Goal: Task Accomplishment & Management: Complete application form

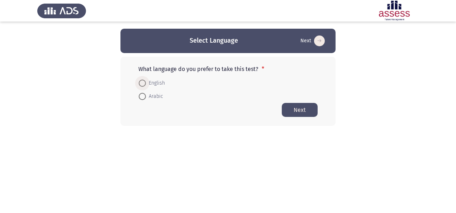
click at [143, 83] on span at bounding box center [142, 83] width 7 height 7
click at [143, 83] on input "English" at bounding box center [142, 83] width 7 height 7
radio input "true"
click at [296, 112] on button "Next" at bounding box center [300, 109] width 36 height 14
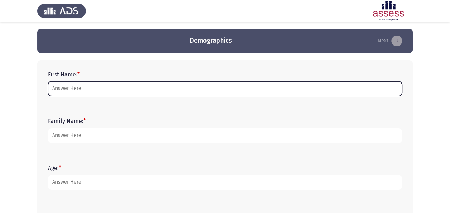
click at [230, 84] on input "First Name: *" at bounding box center [225, 88] width 354 height 15
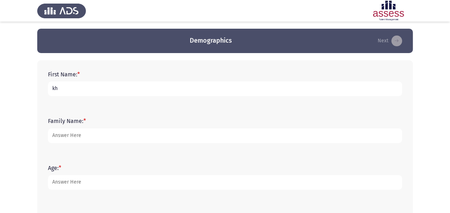
type input "Khaled"
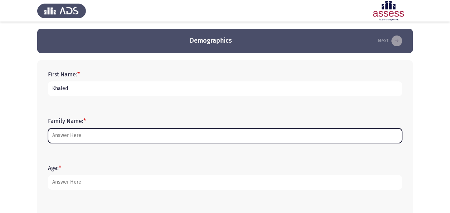
click at [79, 134] on input "Family Name: *" at bounding box center [225, 135] width 354 height 15
type input "r"
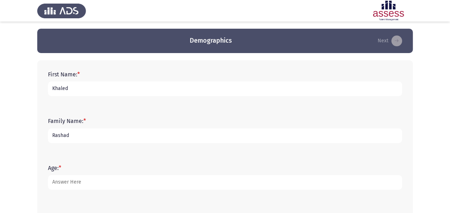
type input "Rashad"
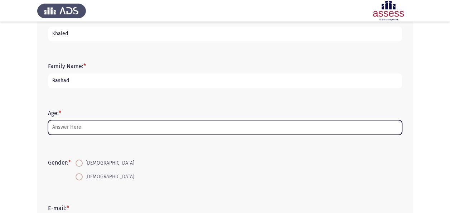
scroll to position [56, 0]
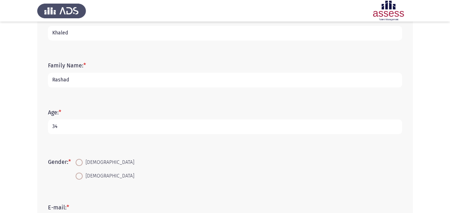
type input "34"
click at [80, 158] on label "[DEMOGRAPHIC_DATA]" at bounding box center [105, 162] width 59 height 9
click at [80, 159] on input "[DEMOGRAPHIC_DATA]" at bounding box center [79, 162] width 7 height 7
radio input "true"
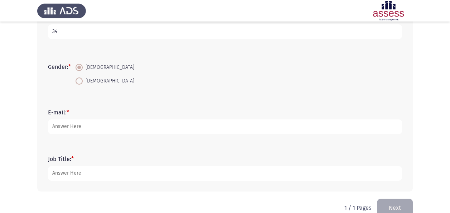
scroll to position [152, 0]
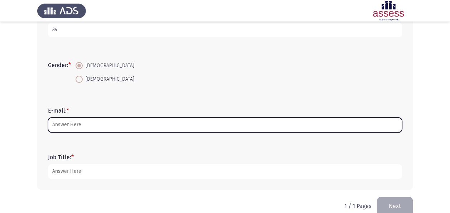
click at [100, 125] on input "E-mail: *" at bounding box center [225, 125] width 354 height 15
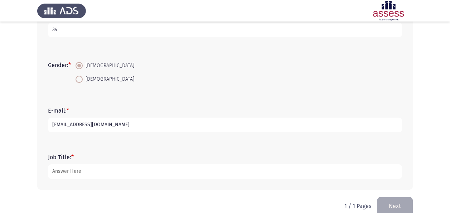
type input "[EMAIL_ADDRESS][DOMAIN_NAME]"
type input "Head of Risk Management"
click at [152, 124] on input "[EMAIL_ADDRESS][DOMAIN_NAME]" at bounding box center [225, 125] width 354 height 15
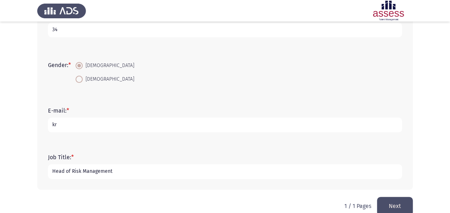
type input "k"
type input "[EMAIL_ADDRESS][DOMAIN_NAME]"
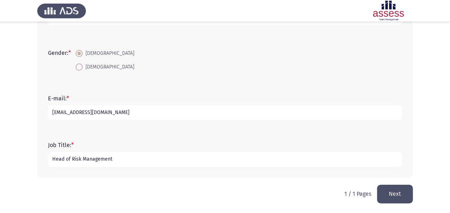
click at [403, 185] on button "Next" at bounding box center [395, 194] width 36 height 18
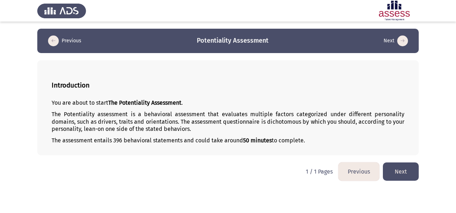
click at [404, 171] on button "Next" at bounding box center [401, 171] width 36 height 18
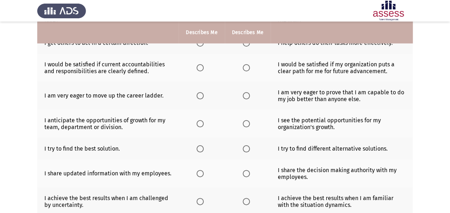
scroll to position [139, 0]
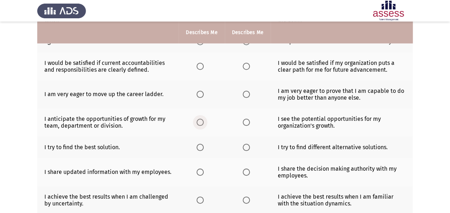
click at [202, 119] on span "Select an option" at bounding box center [200, 122] width 7 height 7
click at [202, 119] on input "Select an option" at bounding box center [200, 122] width 7 height 7
click at [201, 95] on span "Select an option" at bounding box center [200, 94] width 7 height 7
click at [201, 95] on input "Select an option" at bounding box center [200, 94] width 7 height 7
click at [201, 97] on th at bounding box center [202, 94] width 46 height 28
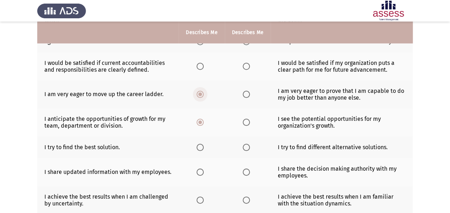
click at [201, 95] on span "Select an option" at bounding box center [200, 94] width 7 height 7
click at [201, 95] on input "Select an option" at bounding box center [200, 94] width 7 height 7
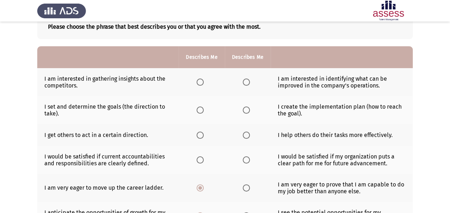
scroll to position [45, 0]
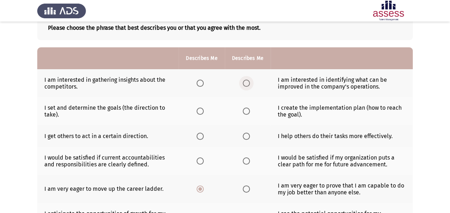
click at [244, 80] on span "Select an option" at bounding box center [246, 83] width 7 height 7
click at [244, 80] on input "Select an option" at bounding box center [246, 83] width 7 height 7
click at [200, 83] on span "Select an option" at bounding box center [200, 83] width 7 height 7
click at [200, 83] on input "Select an option" at bounding box center [200, 83] width 7 height 7
click at [243, 80] on span "Select an option" at bounding box center [246, 83] width 7 height 7
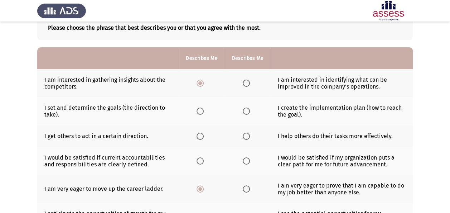
click at [243, 80] on input "Select an option" at bounding box center [246, 83] width 7 height 7
click at [248, 111] on span "Select an option" at bounding box center [246, 110] width 7 height 7
click at [248, 111] on input "Select an option" at bounding box center [246, 110] width 7 height 7
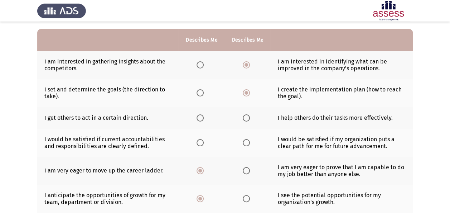
scroll to position [63, 0]
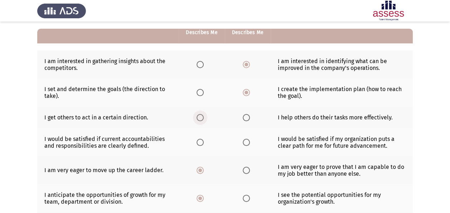
click at [201, 115] on span "Select an option" at bounding box center [200, 117] width 7 height 7
click at [201, 115] on input "Select an option" at bounding box center [200, 117] width 7 height 7
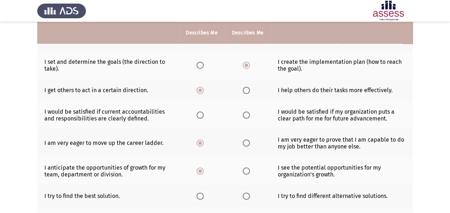
scroll to position [91, 0]
drag, startPoint x: 244, startPoint y: 109, endPoint x: 245, endPoint y: 113, distance: 4.1
click at [245, 113] on th at bounding box center [248, 115] width 46 height 28
click at [245, 113] on span "Select an option" at bounding box center [246, 114] width 7 height 7
click at [245, 113] on input "Select an option" at bounding box center [246, 114] width 7 height 7
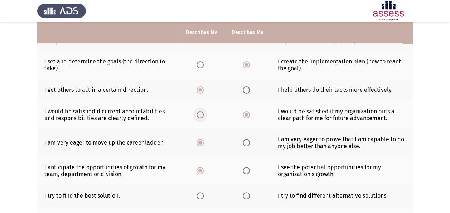
click at [198, 115] on span "Select an option" at bounding box center [200, 114] width 7 height 7
click at [198, 115] on input "Select an option" at bounding box center [200, 114] width 7 height 7
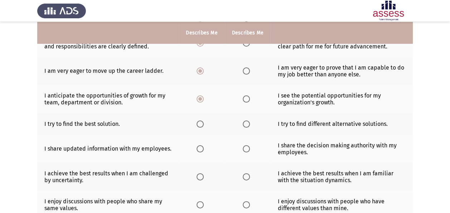
scroll to position [163, 0]
click at [248, 120] on span "Select an option" at bounding box center [246, 123] width 7 height 7
click at [248, 120] on input "Select an option" at bounding box center [246, 123] width 7 height 7
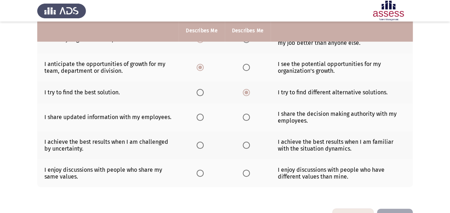
scroll to position [192, 0]
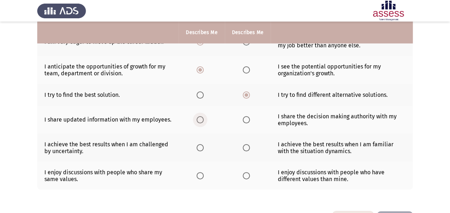
click at [200, 116] on span "Select an option" at bounding box center [200, 119] width 7 height 7
click at [200, 116] on input "Select an option" at bounding box center [200, 119] width 7 height 7
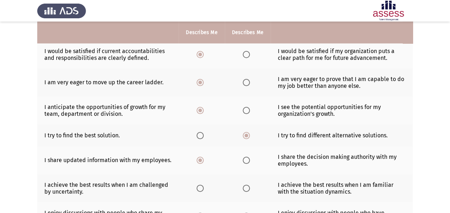
scroll to position [216, 0]
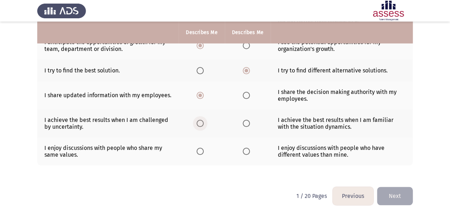
click at [205, 120] on label "Select an option" at bounding box center [202, 123] width 10 height 7
click at [204, 120] on input "Select an option" at bounding box center [200, 123] width 7 height 7
click at [200, 148] on span "Select an option" at bounding box center [200, 151] width 7 height 7
click at [200, 148] on input "Select an option" at bounding box center [200, 151] width 7 height 7
click at [396, 191] on button "Next" at bounding box center [395, 196] width 36 height 18
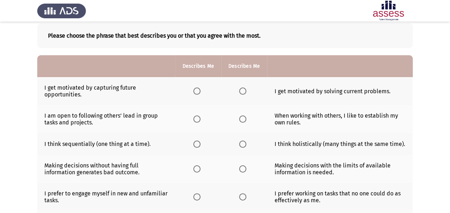
scroll to position [37, 0]
click at [279, 134] on td "I think holistically (many things at the same time)." at bounding box center [340, 144] width 146 height 22
click at [246, 90] on label "Select an option" at bounding box center [244, 90] width 10 height 7
click at [246, 90] on input "Select an option" at bounding box center [242, 90] width 7 height 7
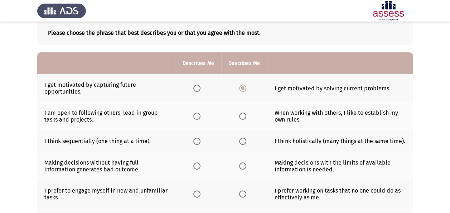
scroll to position [40, 0]
click at [244, 115] on span "Select an option" at bounding box center [242, 115] width 7 height 7
click at [244, 115] on input "Select an option" at bounding box center [242, 115] width 7 height 7
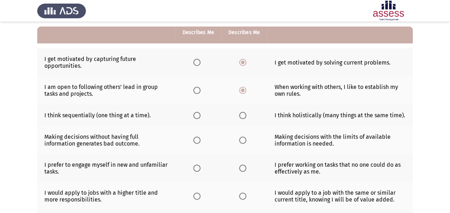
scroll to position [66, 0]
click at [241, 113] on span "Select an option" at bounding box center [242, 114] width 7 height 7
click at [241, 113] on input "Select an option" at bounding box center [242, 114] width 7 height 7
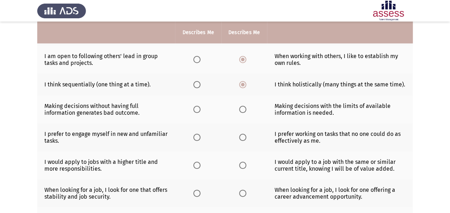
scroll to position [97, 0]
click at [241, 108] on span "Select an option" at bounding box center [242, 108] width 7 height 7
click at [241, 108] on input "Select an option" at bounding box center [242, 108] width 7 height 7
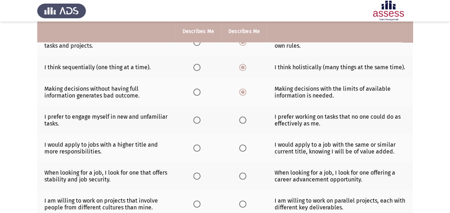
scroll to position [114, 0]
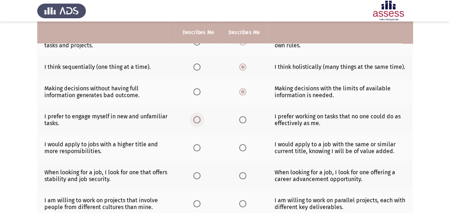
click at [195, 119] on span "Select an option" at bounding box center [196, 119] width 7 height 7
click at [195, 119] on input "Select an option" at bounding box center [196, 119] width 7 height 7
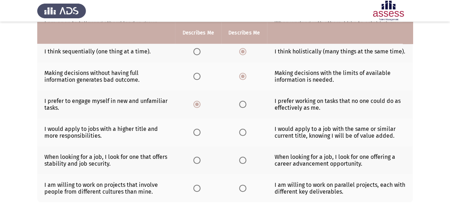
scroll to position [130, 0]
click at [197, 128] on span "Select an option" at bounding box center [196, 131] width 7 height 7
click at [197, 128] on input "Select an option" at bounding box center [196, 131] width 7 height 7
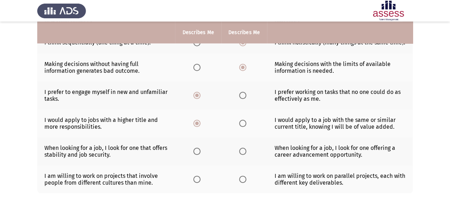
scroll to position [139, 0]
click at [242, 149] on span "Select an option" at bounding box center [242, 150] width 7 height 7
click at [242, 149] on input "Select an option" at bounding box center [242, 150] width 7 height 7
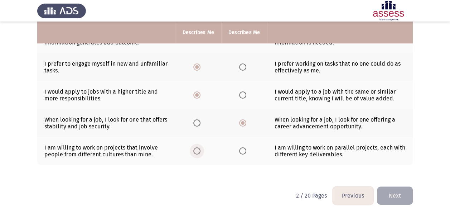
click at [196, 148] on span "Select an option" at bounding box center [196, 150] width 7 height 7
click at [196, 148] on input "Select an option" at bounding box center [196, 150] width 7 height 7
click at [397, 188] on button "Next" at bounding box center [395, 195] width 36 height 18
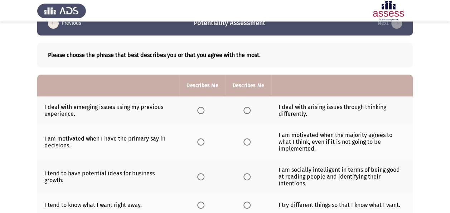
scroll to position [18, 0]
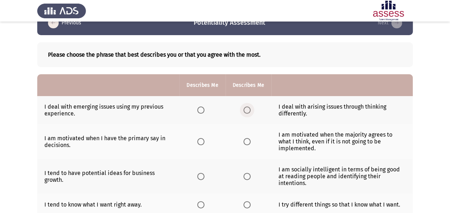
click at [245, 107] on span "Select an option" at bounding box center [247, 109] width 7 height 7
click at [245, 107] on input "Select an option" at bounding box center [247, 109] width 7 height 7
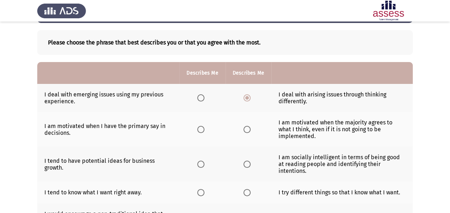
scroll to position [30, 0]
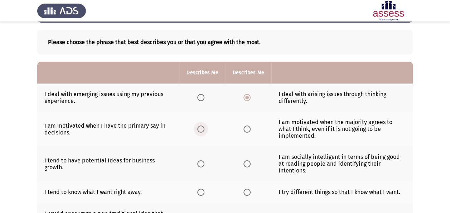
click at [199, 125] on span "Select an option" at bounding box center [200, 128] width 7 height 7
click at [199, 125] on input "Select an option" at bounding box center [200, 128] width 7 height 7
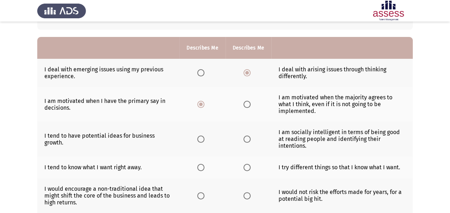
scroll to position [56, 0]
click at [199, 135] on span "Select an option" at bounding box center [200, 138] width 7 height 7
click at [199, 135] on input "Select an option" at bounding box center [200, 138] width 7 height 7
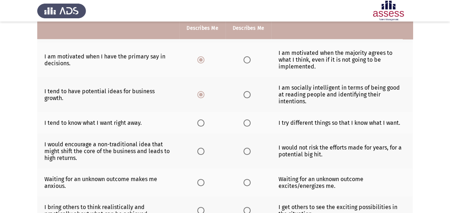
scroll to position [102, 0]
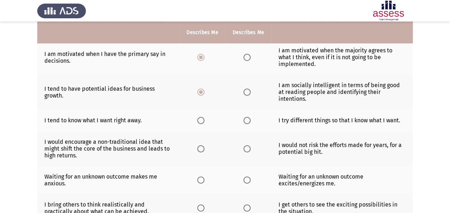
click at [202, 117] on span "Select an option" at bounding box center [200, 120] width 7 height 7
click at [202, 117] on input "Select an option" at bounding box center [200, 120] width 7 height 7
click at [203, 145] on span "Select an option" at bounding box center [200, 148] width 7 height 7
click at [203, 145] on input "Select an option" at bounding box center [200, 148] width 7 height 7
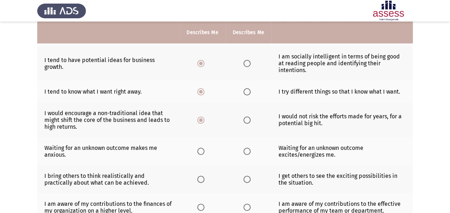
scroll to position [131, 0]
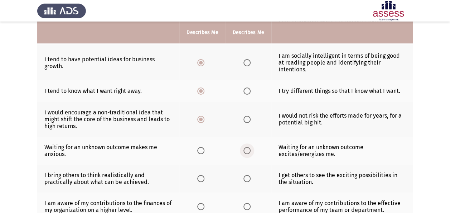
click at [246, 147] on span "Select an option" at bounding box center [247, 150] width 7 height 7
click at [246, 147] on input "Select an option" at bounding box center [247, 150] width 7 height 7
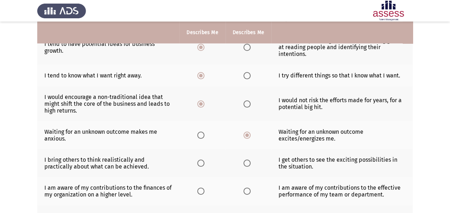
scroll to position [147, 0]
click at [247, 159] on span "Select an option" at bounding box center [247, 162] width 7 height 7
click at [247, 159] on input "Select an option" at bounding box center [247, 162] width 7 height 7
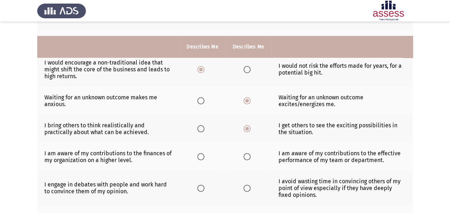
scroll to position [196, 0]
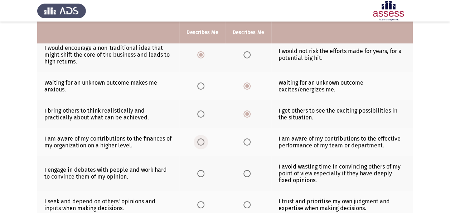
click at [202, 138] on span "Select an option" at bounding box center [200, 141] width 7 height 7
click at [202, 138] on input "Select an option" at bounding box center [200, 141] width 7 height 7
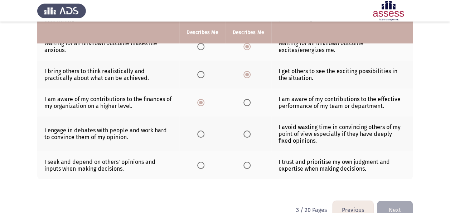
click at [200, 130] on span "Select an option" at bounding box center [200, 133] width 7 height 7
click at [200, 130] on input "Select an option" at bounding box center [200, 133] width 7 height 7
click at [209, 153] on th at bounding box center [202, 165] width 46 height 28
click at [200, 162] on span "Select an option" at bounding box center [200, 165] width 7 height 7
click at [200, 162] on input "Select an option" at bounding box center [200, 165] width 7 height 7
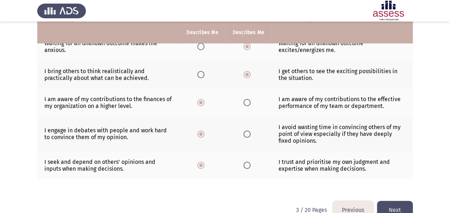
click at [393, 201] on button "Next" at bounding box center [395, 210] width 36 height 18
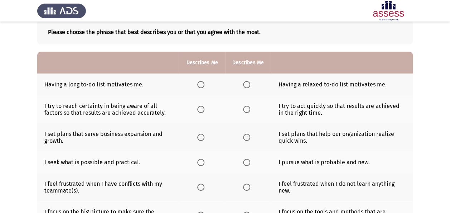
scroll to position [41, 0]
click at [199, 82] on span "Select an option" at bounding box center [200, 84] width 7 height 7
click at [199, 82] on input "Select an option" at bounding box center [200, 84] width 7 height 7
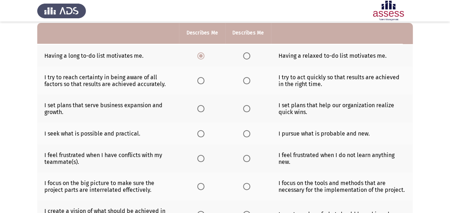
scroll to position [70, 0]
click at [245, 78] on span "Select an option" at bounding box center [246, 80] width 7 height 7
click at [245, 78] on input "Select an option" at bounding box center [246, 80] width 7 height 7
click at [206, 110] on label "Select an option" at bounding box center [202, 108] width 10 height 7
click at [205, 110] on input "Select an option" at bounding box center [200, 108] width 7 height 7
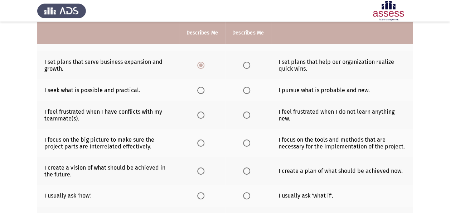
scroll to position [112, 0]
click at [250, 91] on label "Select an option" at bounding box center [248, 90] width 10 height 7
click at [250, 91] on input "Select an option" at bounding box center [246, 90] width 7 height 7
click at [245, 114] on span "Select an option" at bounding box center [246, 114] width 7 height 7
click at [245, 114] on input "Select an option" at bounding box center [246, 114] width 7 height 7
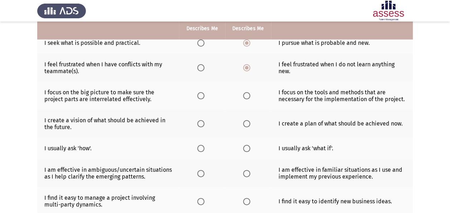
scroll to position [166, 0]
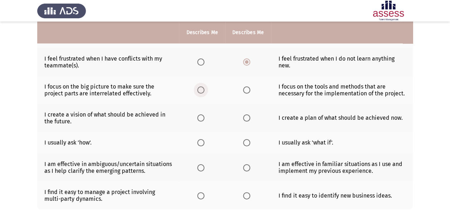
click at [205, 90] on label "Select an option" at bounding box center [202, 89] width 10 height 7
click at [205, 90] on input "Select an option" at bounding box center [200, 89] width 7 height 7
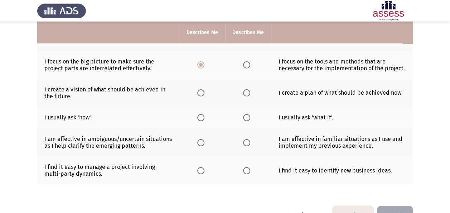
scroll to position [192, 0]
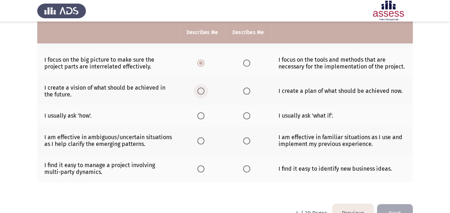
click at [200, 88] on span "Select an option" at bounding box center [200, 90] width 7 height 7
click at [200, 88] on input "Select an option" at bounding box center [200, 90] width 7 height 7
click at [201, 112] on span "Select an option" at bounding box center [200, 115] width 7 height 7
click at [201, 112] on input "Select an option" at bounding box center [200, 115] width 7 height 7
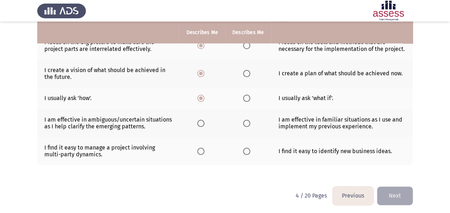
scroll to position [210, 0]
click at [197, 122] on span "Select an option" at bounding box center [200, 123] width 7 height 7
click at [197, 122] on input "Select an option" at bounding box center [200, 123] width 7 height 7
click at [236, 151] on th at bounding box center [248, 151] width 46 height 28
click at [249, 150] on span "Select an option" at bounding box center [246, 151] width 7 height 7
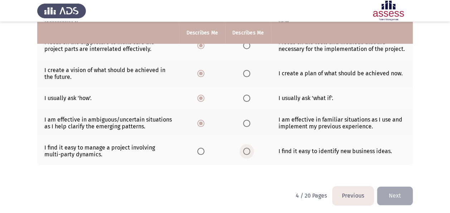
click at [249, 150] on input "Select an option" at bounding box center [246, 151] width 7 height 7
click at [200, 148] on span "Select an option" at bounding box center [200, 151] width 7 height 7
click at [200, 148] on input "Select an option" at bounding box center [200, 151] width 7 height 7
click at [388, 188] on button "Next" at bounding box center [395, 195] width 36 height 18
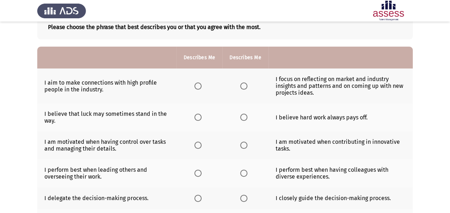
scroll to position [45, 0]
click at [195, 85] on span "Select an option" at bounding box center [198, 86] width 7 height 7
click at [195, 85] on input "Select an option" at bounding box center [198, 86] width 7 height 7
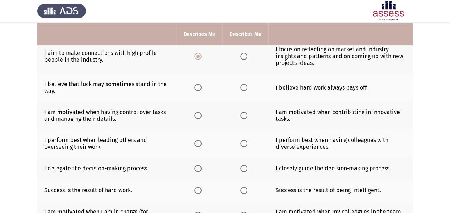
scroll to position [77, 0]
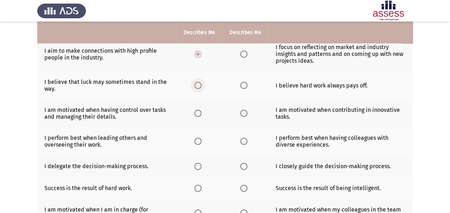
click at [198, 85] on span "Select an option" at bounding box center [198, 85] width 7 height 7
click at [198, 85] on input "Select an option" at bounding box center [198, 85] width 7 height 7
click at [241, 90] on th at bounding box center [245, 85] width 46 height 28
click at [244, 87] on span "Select an option" at bounding box center [243, 85] width 7 height 7
click at [244, 87] on input "Select an option" at bounding box center [243, 85] width 7 height 7
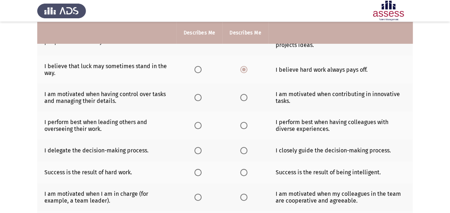
scroll to position [94, 0]
click at [200, 94] on span "Select an option" at bounding box center [198, 97] width 7 height 7
click at [200, 94] on input "Select an option" at bounding box center [198, 97] width 7 height 7
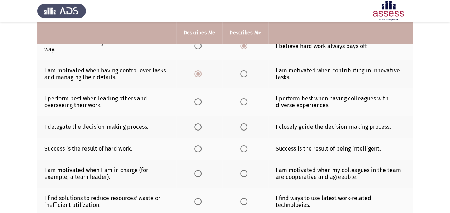
scroll to position [118, 0]
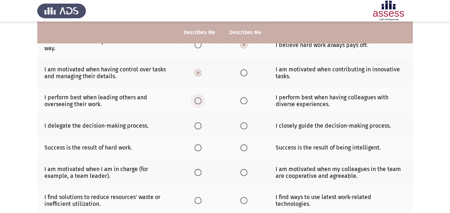
click at [198, 101] on span "Select an option" at bounding box center [198, 100] width 7 height 7
click at [198, 101] on input "Select an option" at bounding box center [198, 100] width 7 height 7
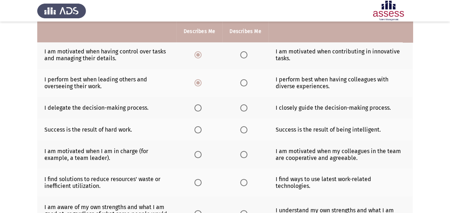
scroll to position [137, 0]
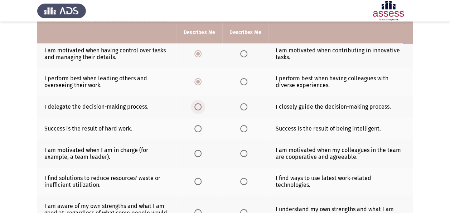
click at [198, 105] on span "Select an option" at bounding box center [198, 106] width 7 height 7
click at [198, 105] on input "Select an option" at bounding box center [198, 106] width 7 height 7
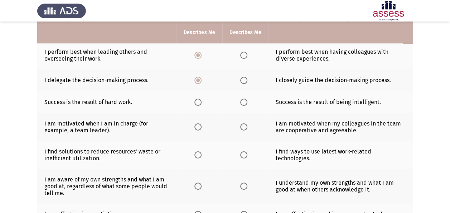
scroll to position [163, 0]
click at [212, 121] on th at bounding box center [200, 127] width 46 height 28
click at [198, 100] on span "Select an option" at bounding box center [198, 102] width 7 height 7
click at [198, 100] on input "Select an option" at bounding box center [198, 102] width 7 height 7
click at [196, 124] on span "Select an option" at bounding box center [198, 127] width 7 height 7
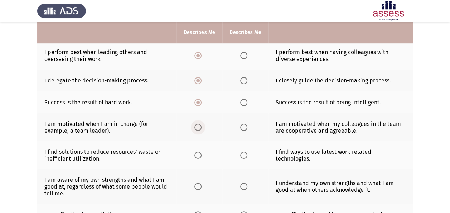
click at [196, 124] on input "Select an option" at bounding box center [198, 127] width 7 height 7
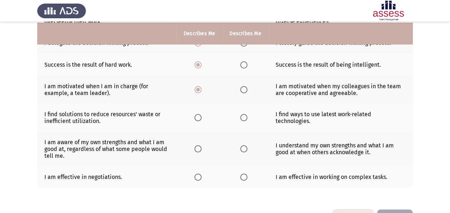
scroll to position [202, 0]
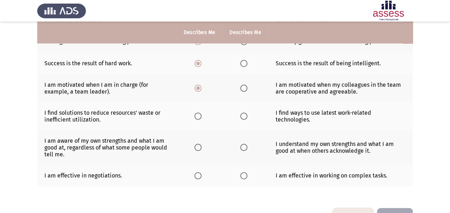
click at [193, 114] on th at bounding box center [200, 116] width 46 height 28
click at [195, 114] on span "Select an option" at bounding box center [198, 115] width 7 height 7
click at [195, 114] on input "Select an option" at bounding box center [198, 115] width 7 height 7
click at [200, 145] on span "Select an option" at bounding box center [198, 147] width 7 height 7
click at [200, 145] on input "Select an option" at bounding box center [198, 147] width 7 height 7
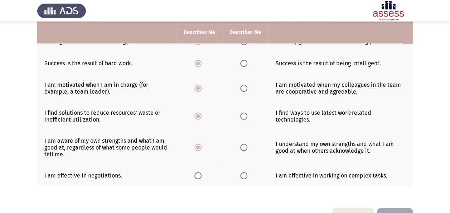
scroll to position [224, 0]
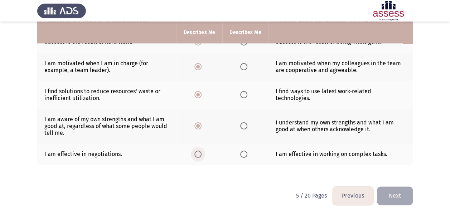
click at [199, 154] on span "Select an option" at bounding box center [198, 153] width 7 height 7
click at [199, 154] on input "Select an option" at bounding box center [198, 153] width 7 height 7
click at [396, 193] on button "Next" at bounding box center [395, 195] width 36 height 18
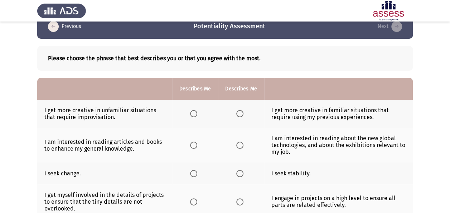
scroll to position [15, 0]
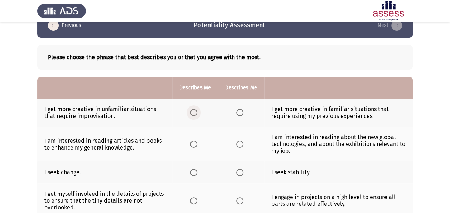
click at [193, 114] on span "Select an option" at bounding box center [193, 112] width 7 height 7
click at [193, 114] on input "Select an option" at bounding box center [193, 112] width 7 height 7
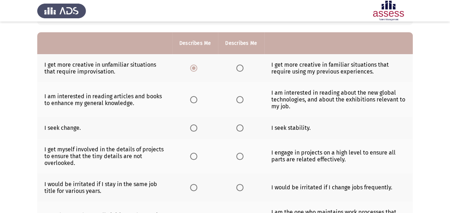
scroll to position [64, 0]
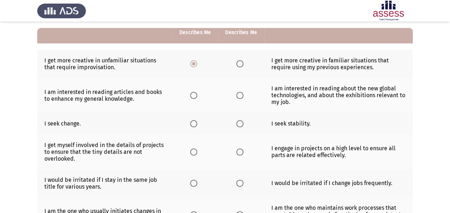
click at [191, 90] on th at bounding box center [195, 95] width 46 height 35
click at [193, 94] on span "Select an option" at bounding box center [193, 95] width 7 height 7
click at [193, 94] on input "Select an option" at bounding box center [193, 95] width 7 height 7
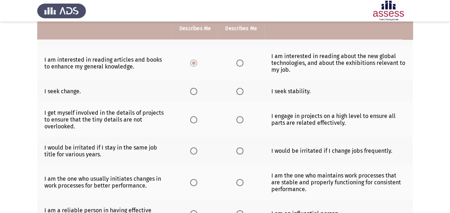
scroll to position [97, 0]
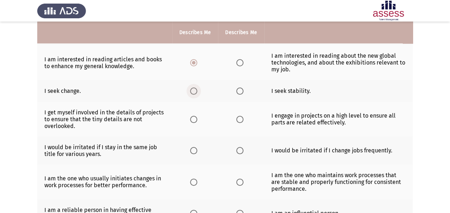
click at [191, 90] on span "Select an option" at bounding box center [193, 90] width 7 height 7
click at [191, 90] on input "Select an option" at bounding box center [193, 90] width 7 height 7
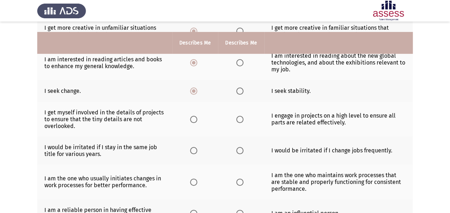
scroll to position [114, 0]
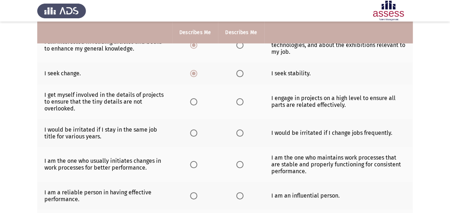
click at [236, 100] on span "Select an option" at bounding box center [239, 101] width 7 height 7
click at [236, 100] on input "Select an option" at bounding box center [239, 101] width 7 height 7
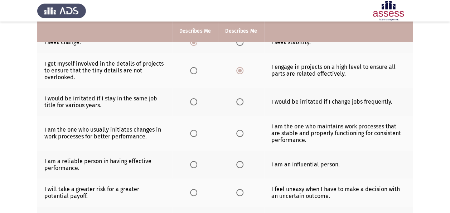
scroll to position [146, 0]
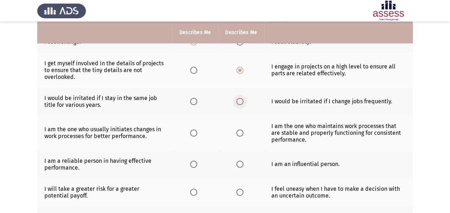
click at [241, 102] on span "Select an option" at bounding box center [239, 101] width 7 height 7
click at [241, 102] on input "Select an option" at bounding box center [239, 101] width 7 height 7
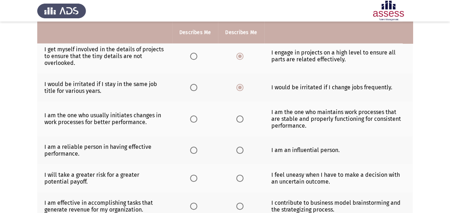
scroll to position [160, 0]
click at [191, 88] on span "Select an option" at bounding box center [193, 86] width 7 height 7
click at [191, 88] on input "Select an option" at bounding box center [193, 86] width 7 height 7
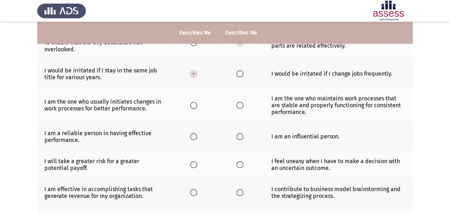
scroll to position [174, 0]
click at [193, 103] on span "Select an option" at bounding box center [193, 104] width 7 height 7
click at [193, 103] on input "Select an option" at bounding box center [193, 104] width 7 height 7
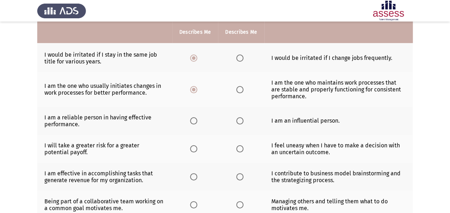
scroll to position [190, 0]
click at [195, 117] on span "Select an option" at bounding box center [193, 120] width 7 height 7
click at [195, 117] on input "Select an option" at bounding box center [193, 120] width 7 height 7
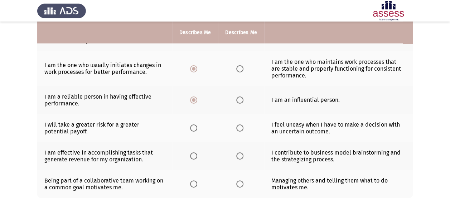
scroll to position [210, 0]
click at [193, 126] on span "Select an option" at bounding box center [193, 127] width 7 height 7
click at [193, 126] on input "Select an option" at bounding box center [193, 127] width 7 height 7
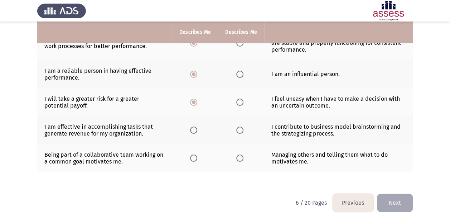
scroll to position [235, 0]
click at [235, 128] on th at bounding box center [241, 130] width 46 height 28
click at [241, 128] on span "Select an option" at bounding box center [239, 130] width 7 height 7
click at [241, 128] on input "Select an option" at bounding box center [239, 130] width 7 height 7
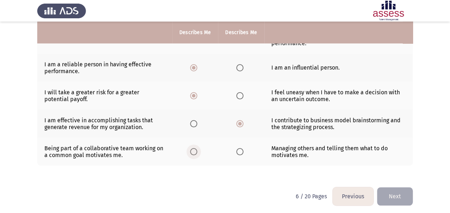
click at [195, 148] on span "Select an option" at bounding box center [193, 151] width 7 height 7
click at [195, 148] on input "Select an option" at bounding box center [193, 151] width 7 height 7
click at [394, 196] on button "Next" at bounding box center [395, 196] width 36 height 18
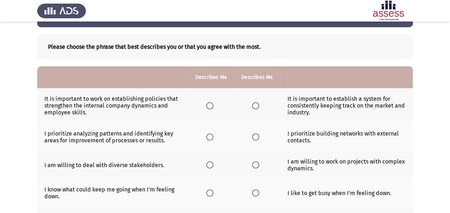
scroll to position [55, 0]
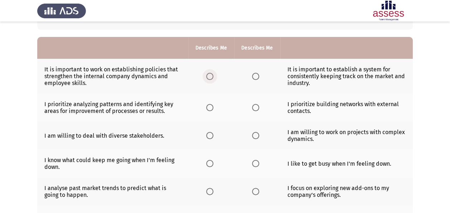
click at [215, 74] on label "Select an option" at bounding box center [211, 76] width 10 height 7
click at [214, 74] on input "Select an option" at bounding box center [209, 76] width 7 height 7
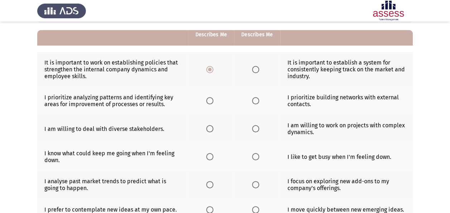
scroll to position [64, 0]
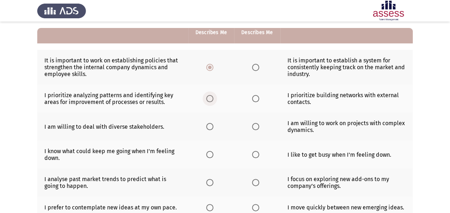
click at [208, 98] on span "Select an option" at bounding box center [209, 98] width 7 height 7
click at [208, 98] on input "Select an option" at bounding box center [209, 98] width 7 height 7
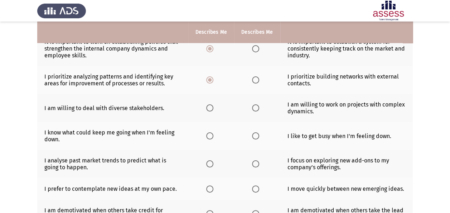
scroll to position [85, 0]
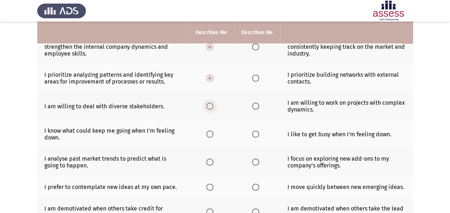
click at [215, 105] on label "Select an option" at bounding box center [211, 105] width 10 height 7
click at [214, 105] on input "Select an option" at bounding box center [209, 105] width 7 height 7
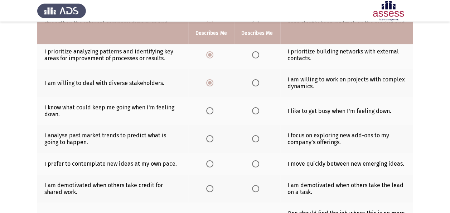
scroll to position [109, 0]
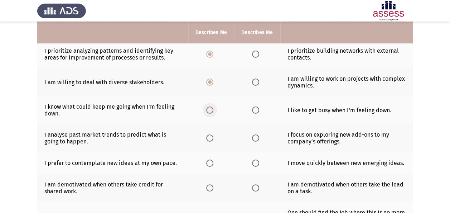
click at [211, 110] on span "Select an option" at bounding box center [209, 109] width 7 height 7
click at [211, 110] on input "Select an option" at bounding box center [209, 109] width 7 height 7
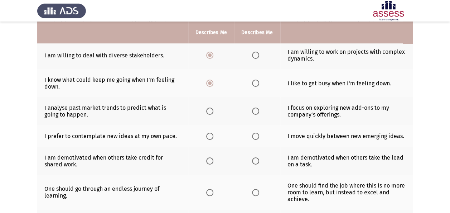
scroll to position [136, 0]
click at [206, 111] on th at bounding box center [211, 110] width 46 height 28
click at [208, 110] on span "Select an option" at bounding box center [209, 110] width 7 height 7
click at [208, 110] on input "Select an option" at bounding box center [209, 110] width 7 height 7
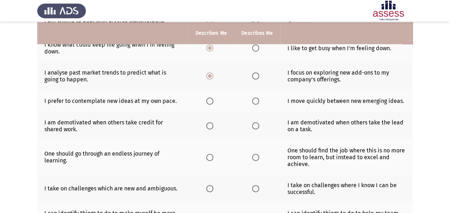
scroll to position [171, 0]
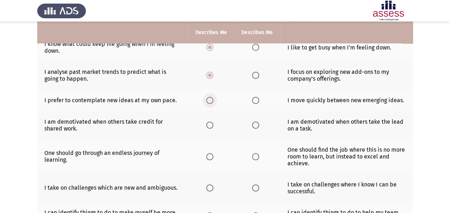
click at [212, 100] on span "Select an option" at bounding box center [209, 100] width 7 height 7
click at [212, 100] on input "Select an option" at bounding box center [209, 100] width 7 height 7
click at [255, 122] on span "Select an option" at bounding box center [255, 124] width 7 height 7
click at [255, 122] on input "Select an option" at bounding box center [255, 124] width 7 height 7
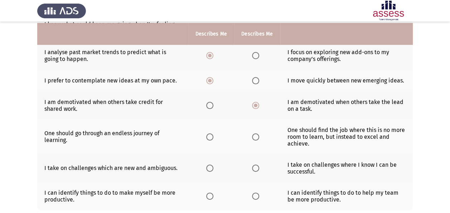
scroll to position [193, 0]
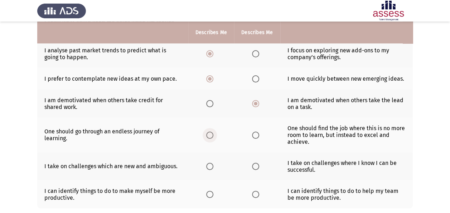
click at [209, 133] on span "Select an option" at bounding box center [209, 134] width 7 height 7
click at [209, 133] on input "Select an option" at bounding box center [209, 134] width 7 height 7
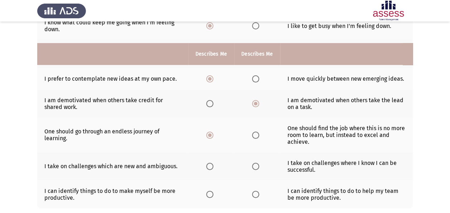
scroll to position [235, 0]
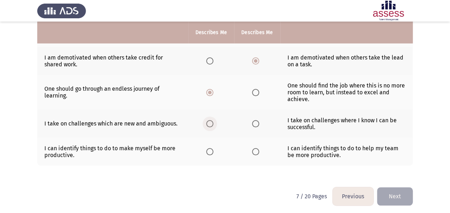
click at [211, 121] on span "Select an option" at bounding box center [209, 123] width 7 height 7
click at [211, 121] on input "Select an option" at bounding box center [209, 123] width 7 height 7
click at [211, 150] on span "Select an option" at bounding box center [209, 151] width 7 height 7
click at [211, 150] on input "Select an option" at bounding box center [209, 151] width 7 height 7
click at [249, 150] on th at bounding box center [257, 152] width 46 height 28
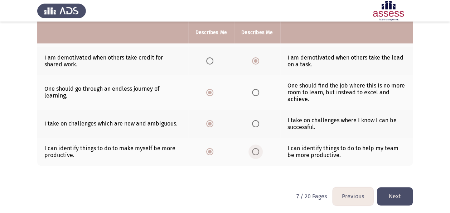
click at [255, 148] on span "Select an option" at bounding box center [255, 151] width 7 height 7
click at [255, 148] on input "Select an option" at bounding box center [255, 151] width 7 height 7
click at [390, 187] on button "Next" at bounding box center [395, 196] width 36 height 18
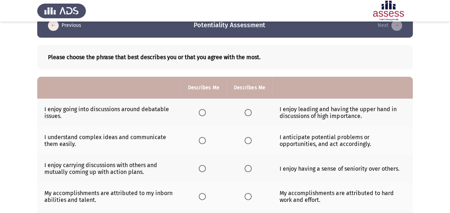
scroll to position [16, 0]
click at [251, 113] on span "Select an option" at bounding box center [248, 112] width 7 height 7
click at [251, 113] on input "Select an option" at bounding box center [248, 112] width 7 height 7
click at [203, 140] on span "Select an option" at bounding box center [202, 139] width 7 height 7
click at [203, 140] on input "Select an option" at bounding box center [202, 139] width 7 height 7
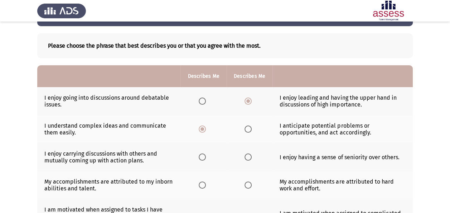
scroll to position [27, 0]
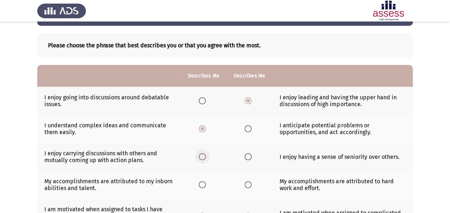
click at [202, 156] on span "Select an option" at bounding box center [202, 156] width 7 height 7
click at [202, 156] on input "Select an option" at bounding box center [202, 156] width 7 height 7
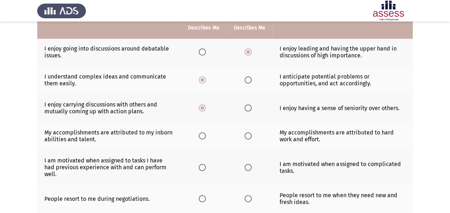
scroll to position [76, 0]
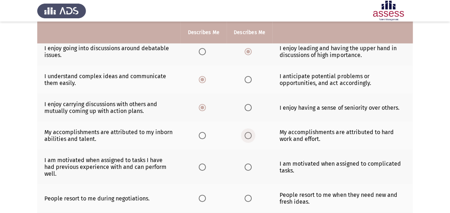
click at [245, 133] on span "Select an option" at bounding box center [248, 135] width 7 height 7
click at [245, 133] on input "Select an option" at bounding box center [248, 135] width 7 height 7
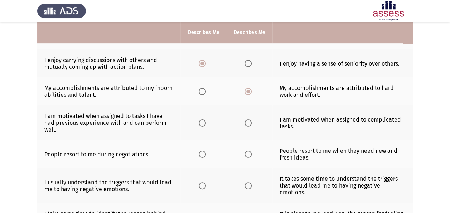
scroll to position [122, 0]
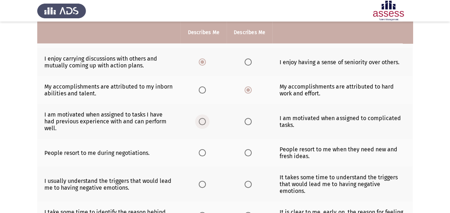
click at [200, 118] on span "Select an option" at bounding box center [202, 121] width 7 height 7
click at [200, 118] on input "Select an option" at bounding box center [202, 121] width 7 height 7
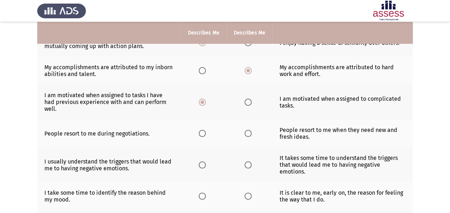
scroll to position [142, 0]
click at [204, 161] on span "Select an option" at bounding box center [202, 164] width 7 height 7
click at [204, 161] on input "Select an option" at bounding box center [202, 164] width 7 height 7
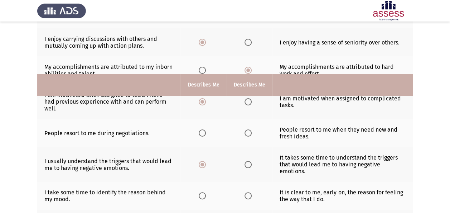
scroll to position [215, 0]
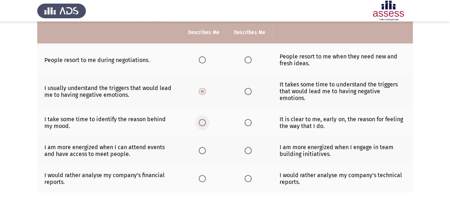
click at [203, 119] on span "Select an option" at bounding box center [202, 122] width 7 height 7
click at [203, 119] on input "Select an option" at bounding box center [202, 122] width 7 height 7
click at [249, 119] on span "Select an option" at bounding box center [248, 122] width 7 height 7
click at [249, 119] on input "Select an option" at bounding box center [248, 122] width 7 height 7
click at [203, 147] on span "Select an option" at bounding box center [202, 150] width 7 height 7
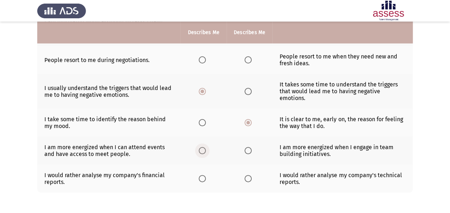
click at [203, 147] on input "Select an option" at bounding box center [202, 150] width 7 height 7
click at [246, 147] on span "Select an option" at bounding box center [248, 150] width 7 height 7
click at [246, 147] on input "Select an option" at bounding box center [248, 150] width 7 height 7
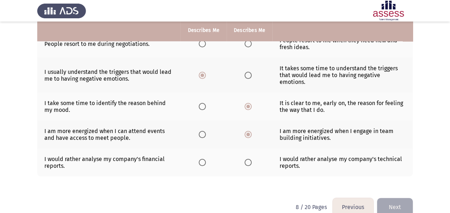
scroll to position [235, 0]
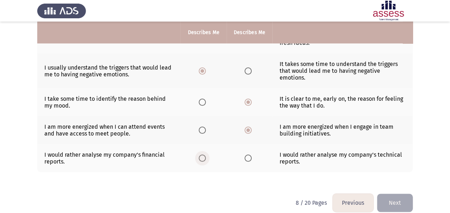
click at [206, 154] on label "Select an option" at bounding box center [204, 157] width 10 height 7
click at [206, 154] on input "Select an option" at bounding box center [202, 157] width 7 height 7
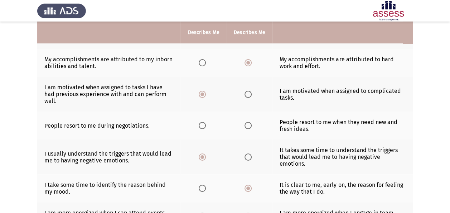
scroll to position [148, 0]
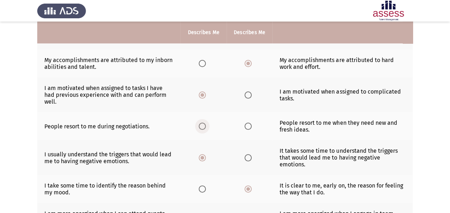
click at [202, 126] on span "Select an option" at bounding box center [202, 126] width 0 height 0
click at [202, 123] on input "Select an option" at bounding box center [202, 126] width 7 height 7
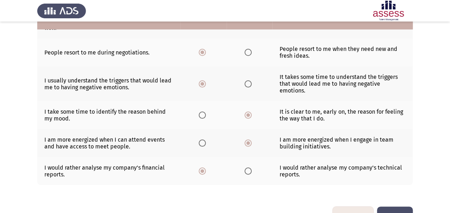
scroll to position [235, 0]
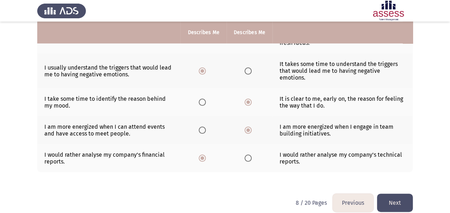
click at [403, 193] on button "Next" at bounding box center [395, 202] width 36 height 18
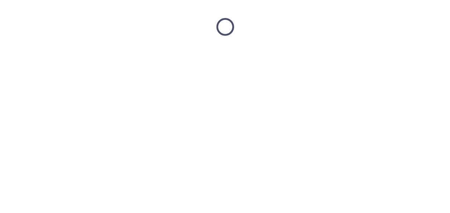
scroll to position [0, 0]
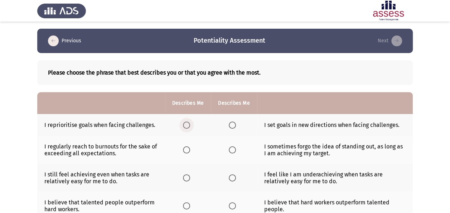
click at [186, 122] on span "Select an option" at bounding box center [186, 124] width 7 height 7
click at [186, 122] on input "Select an option" at bounding box center [186, 124] width 7 height 7
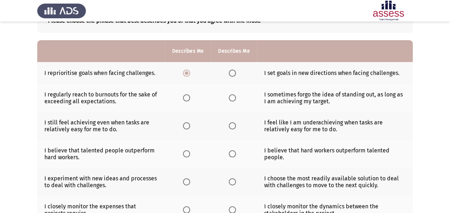
scroll to position [53, 0]
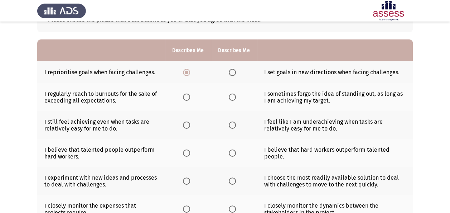
click at [233, 97] on span "Select an option" at bounding box center [233, 97] width 0 height 0
click at [232, 96] on input "Select an option" at bounding box center [232, 97] width 7 height 7
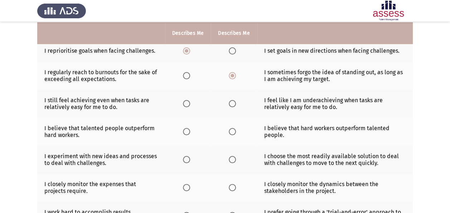
scroll to position [76, 0]
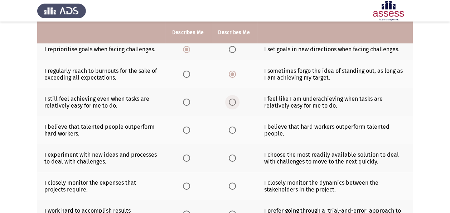
click at [233, 103] on span "Select an option" at bounding box center [232, 102] width 7 height 7
click at [233, 103] on input "Select an option" at bounding box center [232, 102] width 7 height 7
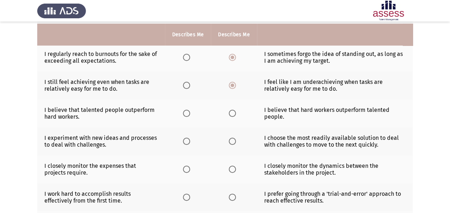
scroll to position [95, 0]
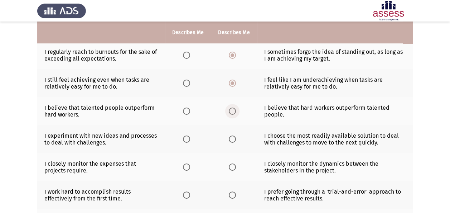
click at [237, 111] on label "Select an option" at bounding box center [234, 110] width 10 height 7
click at [236, 111] on input "Select an option" at bounding box center [232, 110] width 7 height 7
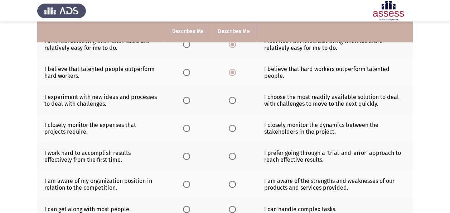
scroll to position [134, 0]
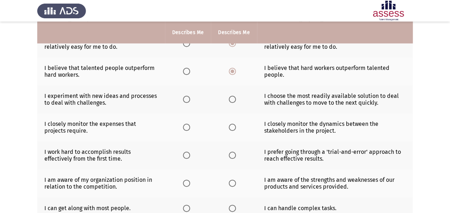
click at [231, 96] on span "Select an option" at bounding box center [232, 99] width 7 height 7
click at [231, 96] on input "Select an option" at bounding box center [232, 99] width 7 height 7
click at [234, 125] on span "Select an option" at bounding box center [232, 127] width 7 height 7
click at [234, 125] on input "Select an option" at bounding box center [232, 127] width 7 height 7
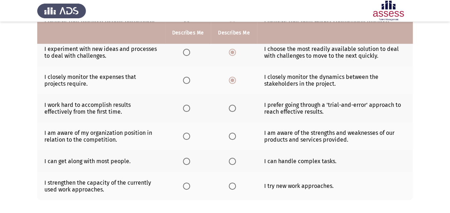
scroll to position [182, 0]
click at [234, 107] on span "Select an option" at bounding box center [232, 107] width 7 height 7
click at [234, 107] on input "Select an option" at bounding box center [232, 107] width 7 height 7
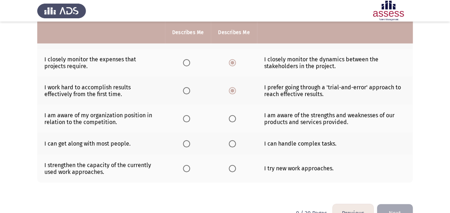
scroll to position [199, 0]
click at [190, 117] on span "Select an option" at bounding box center [186, 118] width 7 height 7
click at [190, 117] on input "Select an option" at bounding box center [186, 118] width 7 height 7
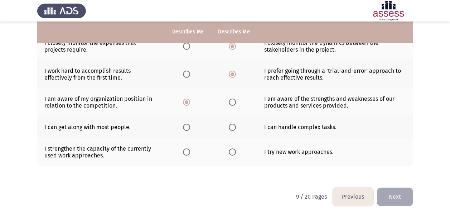
scroll to position [216, 0]
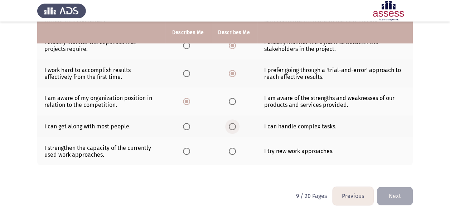
click at [231, 123] on span "Select an option" at bounding box center [232, 126] width 7 height 7
click at [231, 123] on input "Select an option" at bounding box center [232, 126] width 7 height 7
click at [184, 151] on span "Select an option" at bounding box center [186, 151] width 7 height 7
click at [184, 151] on input "Select an option" at bounding box center [186, 151] width 7 height 7
click at [395, 191] on button "Next" at bounding box center [395, 196] width 36 height 18
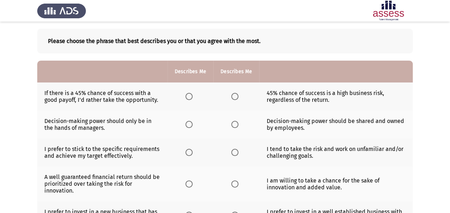
scroll to position [32, 0]
click at [188, 98] on span "Select an option" at bounding box center [189, 95] width 7 height 7
click at [188, 98] on input "Select an option" at bounding box center [189, 95] width 7 height 7
click at [234, 122] on span "Select an option" at bounding box center [234, 123] width 7 height 7
click at [234, 122] on input "Select an option" at bounding box center [234, 123] width 7 height 7
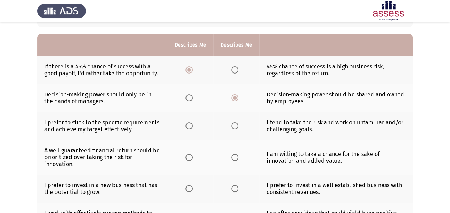
scroll to position [58, 0]
click at [190, 128] on span "Select an option" at bounding box center [189, 125] width 7 height 7
click at [190, 128] on input "Select an option" at bounding box center [189, 125] width 7 height 7
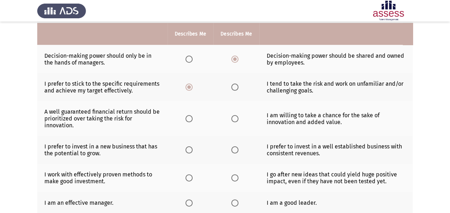
scroll to position [99, 0]
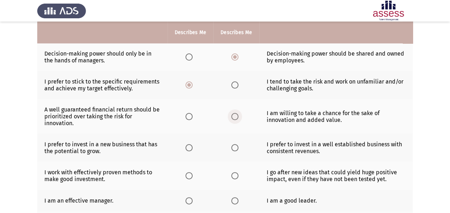
click at [240, 116] on label "Select an option" at bounding box center [236, 116] width 10 height 7
click at [239, 116] on input "Select an option" at bounding box center [234, 116] width 7 height 7
click at [188, 144] on span "Select an option" at bounding box center [189, 147] width 7 height 7
click at [188, 144] on input "Select an option" at bounding box center [189, 147] width 7 height 7
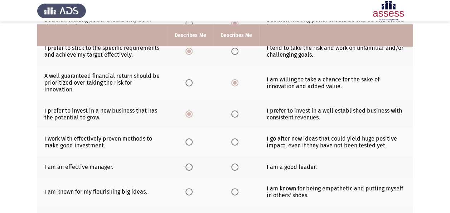
scroll to position [135, 0]
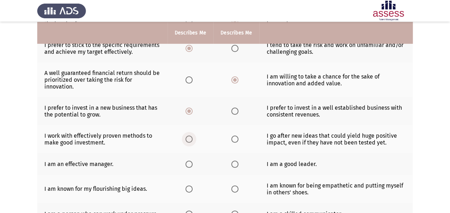
click at [190, 137] on span "Select an option" at bounding box center [189, 138] width 7 height 7
click at [190, 137] on input "Select an option" at bounding box center [189, 138] width 7 height 7
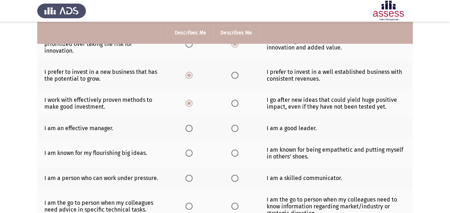
scroll to position [171, 0]
click at [189, 128] on span "Select an option" at bounding box center [189, 128] width 0 height 0
click at [189, 126] on input "Select an option" at bounding box center [189, 128] width 7 height 7
click at [233, 125] on span "Select an option" at bounding box center [234, 128] width 7 height 7
click at [233, 125] on input "Select an option" at bounding box center [234, 128] width 7 height 7
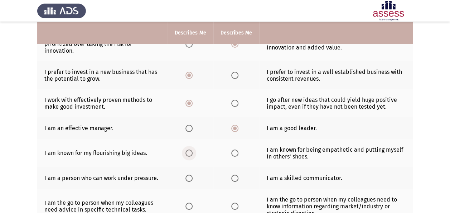
click at [188, 150] on span "Select an option" at bounding box center [189, 152] width 7 height 7
click at [188, 150] on input "Select an option" at bounding box center [189, 152] width 7 height 7
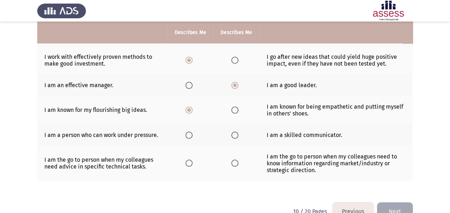
scroll to position [218, 0]
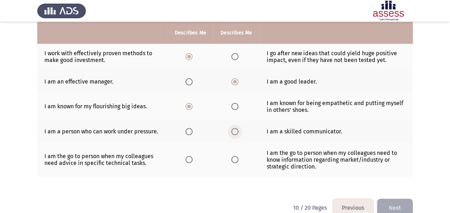
click at [236, 130] on span "Select an option" at bounding box center [234, 131] width 7 height 7
click at [236, 130] on input "Select an option" at bounding box center [234, 131] width 7 height 7
click at [193, 156] on label "Select an option" at bounding box center [191, 159] width 10 height 7
click at [193, 156] on input "Select an option" at bounding box center [189, 159] width 7 height 7
click at [389, 199] on button "Next" at bounding box center [395, 207] width 36 height 18
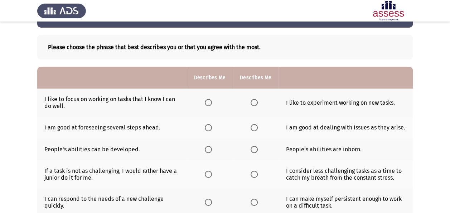
scroll to position [25, 0]
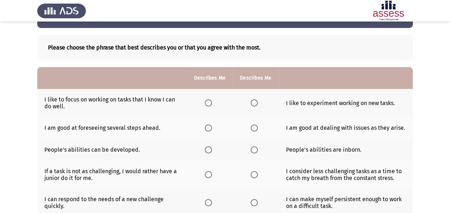
click at [254, 102] on span "Select an option" at bounding box center [254, 102] width 7 height 7
click at [254, 102] on input "Select an option" at bounding box center [254, 102] width 7 height 7
click at [249, 127] on th at bounding box center [256, 128] width 46 height 22
click at [254, 125] on span "Select an option" at bounding box center [254, 127] width 7 height 7
click at [254, 125] on input "Select an option" at bounding box center [254, 127] width 7 height 7
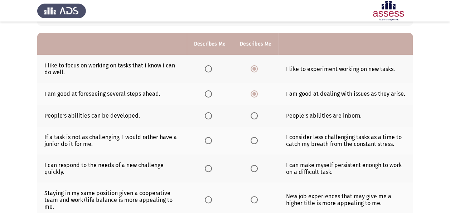
scroll to position [59, 0]
click at [211, 118] on th at bounding box center [210, 115] width 46 height 22
click at [210, 113] on span "Select an option" at bounding box center [208, 115] width 7 height 7
click at [210, 113] on input "Select an option" at bounding box center [208, 115] width 7 height 7
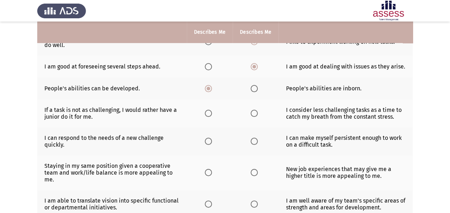
scroll to position [87, 0]
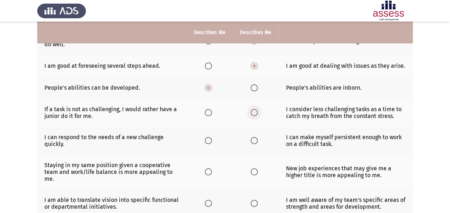
click at [251, 111] on span "Select an option" at bounding box center [254, 112] width 7 height 7
click at [251, 111] on input "Select an option" at bounding box center [254, 112] width 7 height 7
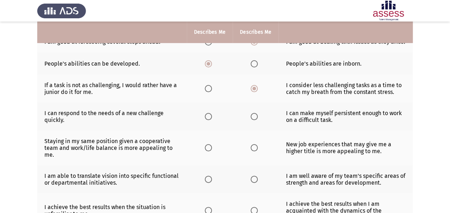
scroll to position [111, 0]
click at [257, 113] on span "Select an option" at bounding box center [254, 115] width 7 height 7
click at [257, 113] on input "Select an option" at bounding box center [254, 115] width 7 height 7
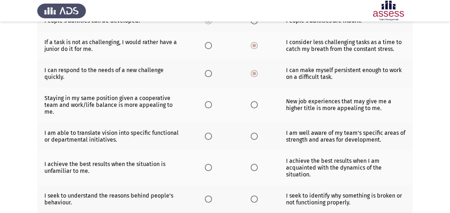
scroll to position [156, 0]
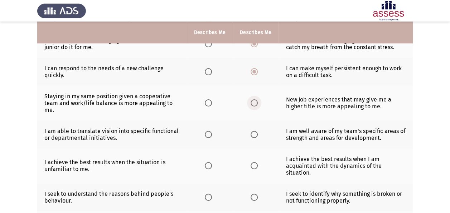
click at [251, 100] on span "Select an option" at bounding box center [254, 102] width 7 height 7
click at [251, 100] on input "Select an option" at bounding box center [254, 102] width 7 height 7
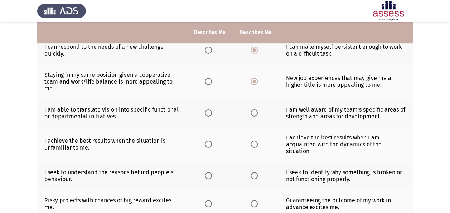
scroll to position [178, 0]
click at [212, 114] on label "Select an option" at bounding box center [210, 112] width 10 height 7
click at [212, 114] on input "Select an option" at bounding box center [208, 112] width 7 height 7
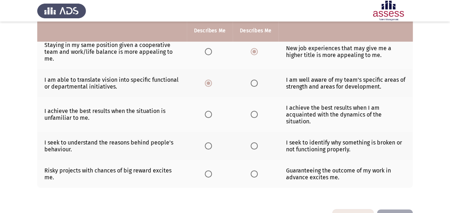
scroll to position [209, 0]
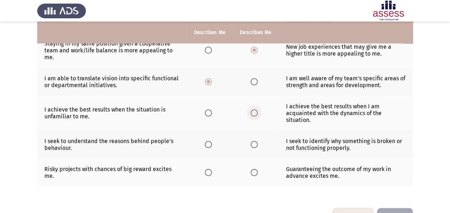
click at [256, 111] on span "Select an option" at bounding box center [254, 112] width 7 height 7
click at [256, 111] on input "Select an option" at bounding box center [254, 112] width 7 height 7
click at [210, 109] on span "Select an option" at bounding box center [208, 112] width 7 height 7
click at [210, 109] on input "Select an option" at bounding box center [208, 112] width 7 height 7
click at [251, 111] on span "Select an option" at bounding box center [254, 112] width 7 height 7
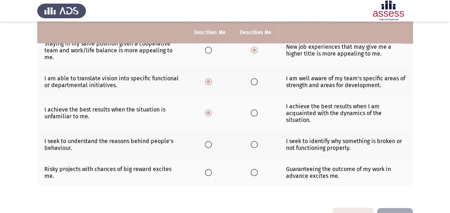
click at [251, 111] on input "Select an option" at bounding box center [254, 112] width 7 height 7
click at [211, 112] on span "Select an option" at bounding box center [208, 112] width 7 height 7
click at [211, 112] on input "Select an option" at bounding box center [208, 112] width 7 height 7
click at [258, 111] on label "Select an option" at bounding box center [256, 112] width 10 height 7
click at [258, 111] on input "Select an option" at bounding box center [254, 112] width 7 height 7
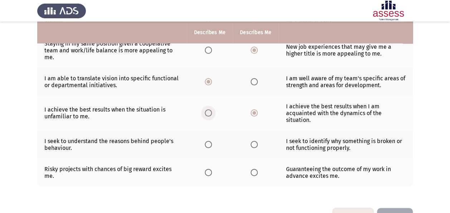
click at [206, 111] on span "Select an option" at bounding box center [208, 112] width 7 height 7
click at [206, 111] on input "Select an option" at bounding box center [208, 112] width 7 height 7
click at [256, 110] on span "Select an option" at bounding box center [254, 112] width 7 height 7
click at [256, 110] on input "Select an option" at bounding box center [254, 112] width 7 height 7
click at [257, 143] on span "Select an option" at bounding box center [254, 144] width 7 height 7
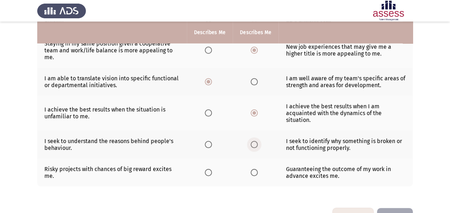
click at [257, 143] on input "Select an option" at bounding box center [254, 144] width 7 height 7
click at [209, 172] on span "Select an option" at bounding box center [208, 172] width 7 height 7
click at [209, 172] on input "Select an option" at bounding box center [208, 172] width 7 height 7
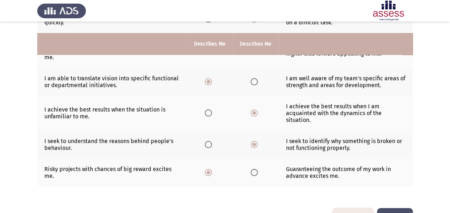
scroll to position [229, 0]
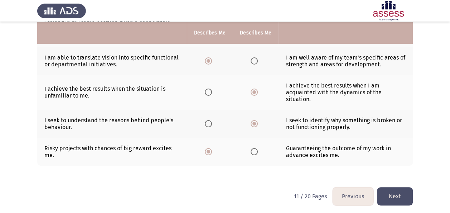
click at [392, 191] on button "Next" at bounding box center [395, 196] width 36 height 18
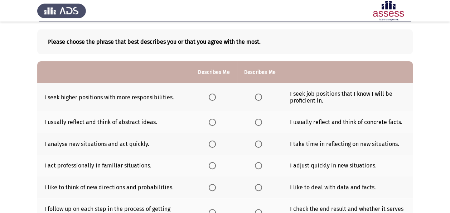
scroll to position [31, 0]
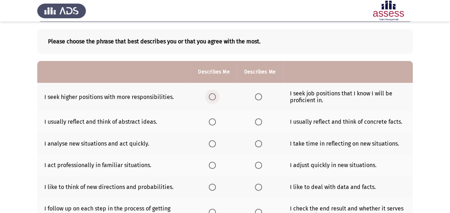
click at [213, 95] on span "Select an option" at bounding box center [212, 96] width 7 height 7
click at [213, 95] on input "Select an option" at bounding box center [212, 96] width 7 height 7
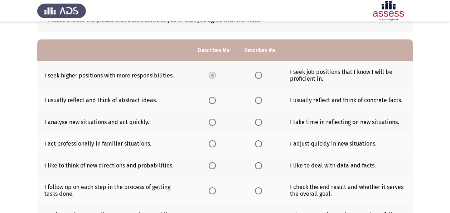
scroll to position [53, 0]
click at [212, 99] on span "Select an option" at bounding box center [212, 99] width 7 height 7
click at [212, 99] on input "Select an option" at bounding box center [212, 99] width 7 height 7
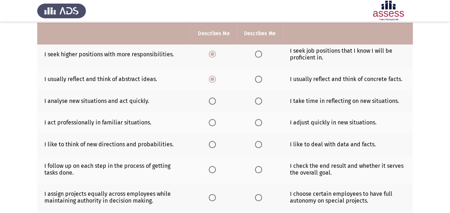
scroll to position [76, 0]
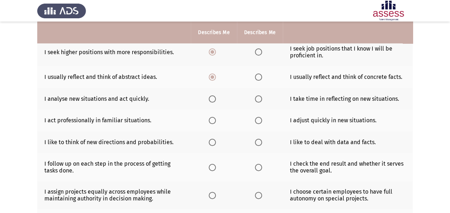
click at [214, 103] on th at bounding box center [214, 99] width 46 height 22
click at [214, 100] on span "Select an option" at bounding box center [212, 98] width 7 height 7
click at [214, 100] on input "Select an option" at bounding box center [212, 98] width 7 height 7
click at [215, 121] on span "Select an option" at bounding box center [212, 120] width 7 height 7
click at [215, 121] on input "Select an option" at bounding box center [212, 120] width 7 height 7
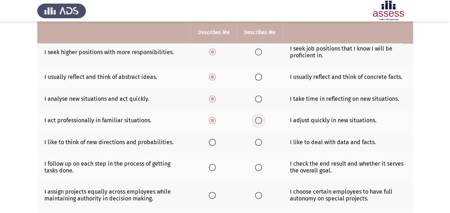
click at [257, 122] on span "Select an option" at bounding box center [258, 120] width 7 height 7
click at [257, 122] on input "Select an option" at bounding box center [258, 120] width 7 height 7
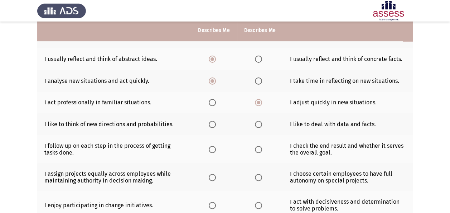
scroll to position [97, 0]
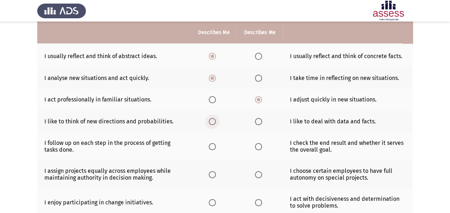
click at [214, 118] on span "Select an option" at bounding box center [212, 121] width 7 height 7
click at [214, 118] on input "Select an option" at bounding box center [212, 121] width 7 height 7
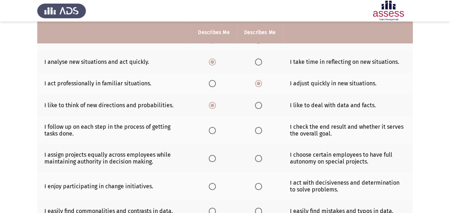
scroll to position [113, 0]
click at [258, 127] on span "Select an option" at bounding box center [258, 129] width 7 height 7
click at [258, 127] on input "Select an option" at bounding box center [258, 129] width 7 height 7
click at [212, 128] on span "Select an option" at bounding box center [212, 129] width 7 height 7
click at [212, 128] on input "Select an option" at bounding box center [212, 129] width 7 height 7
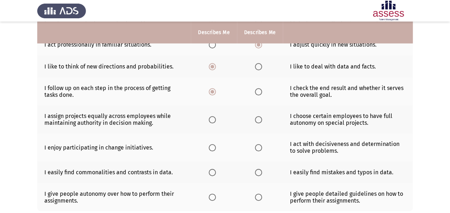
scroll to position [151, 0]
click at [259, 120] on span "Select an option" at bounding box center [258, 119] width 7 height 7
click at [259, 120] on input "Select an option" at bounding box center [258, 119] width 7 height 7
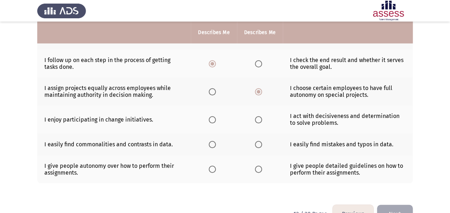
scroll to position [183, 0]
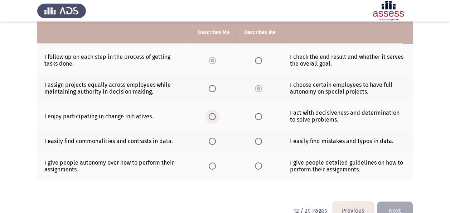
click at [214, 114] on span "Select an option" at bounding box center [212, 116] width 7 height 7
click at [214, 114] on input "Select an option" at bounding box center [212, 116] width 7 height 7
click at [260, 115] on span "Select an option" at bounding box center [258, 116] width 7 height 7
click at [260, 115] on input "Select an option" at bounding box center [258, 116] width 7 height 7
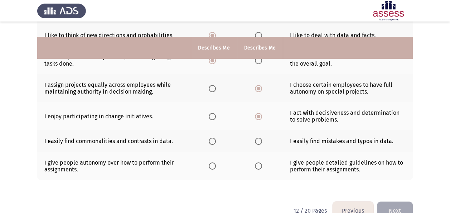
scroll to position [198, 0]
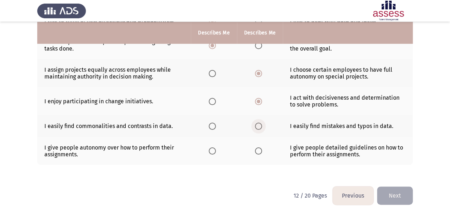
click at [258, 123] on span "Select an option" at bounding box center [258, 126] width 7 height 7
click at [258, 123] on input "Select an option" at bounding box center [258, 126] width 7 height 7
click at [210, 129] on th at bounding box center [214, 126] width 46 height 22
click at [213, 127] on span "Select an option" at bounding box center [212, 126] width 7 height 7
click at [213, 127] on input "Select an option" at bounding box center [212, 126] width 7 height 7
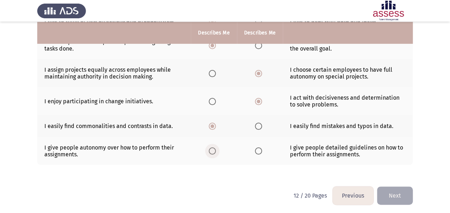
click at [216, 151] on label "Select an option" at bounding box center [214, 150] width 10 height 7
click at [216, 151] on input "Select an option" at bounding box center [212, 150] width 7 height 7
click at [401, 191] on button "Next" at bounding box center [395, 195] width 36 height 18
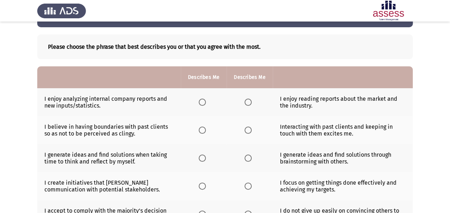
scroll to position [26, 0]
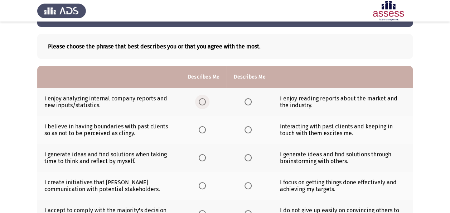
click at [204, 102] on span "Select an option" at bounding box center [202, 101] width 7 height 7
click at [204, 102] on input "Select an option" at bounding box center [202, 101] width 7 height 7
click at [250, 101] on span "Select an option" at bounding box center [248, 101] width 7 height 7
click at [250, 101] on input "Select an option" at bounding box center [248, 101] width 7 height 7
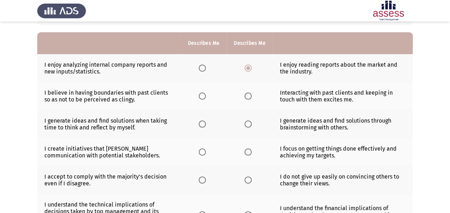
scroll to position [61, 0]
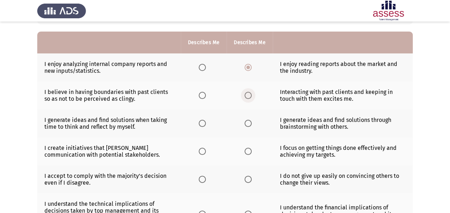
click at [251, 94] on span "Select an option" at bounding box center [248, 95] width 7 height 7
click at [251, 94] on input "Select an option" at bounding box center [248, 95] width 7 height 7
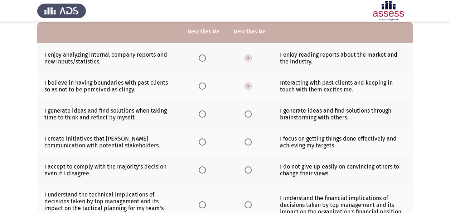
scroll to position [69, 0]
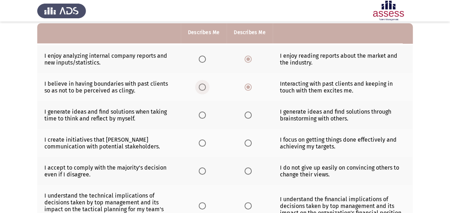
click at [200, 85] on span "Select an option" at bounding box center [202, 86] width 7 height 7
click at [200, 85] on input "Select an option" at bounding box center [202, 86] width 7 height 7
click at [201, 115] on th at bounding box center [204, 115] width 46 height 28
click at [201, 115] on span "Select an option" at bounding box center [202, 114] width 7 height 7
click at [201, 115] on input "Select an option" at bounding box center [202, 114] width 7 height 7
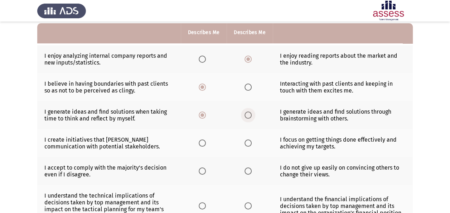
click at [252, 114] on label "Select an option" at bounding box center [250, 114] width 10 height 7
click at [252, 114] on input "Select an option" at bounding box center [248, 114] width 7 height 7
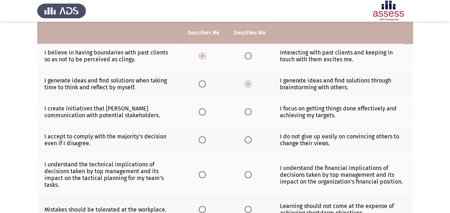
scroll to position [100, 0]
click at [206, 114] on span "Select an option" at bounding box center [202, 111] width 7 height 7
click at [206, 114] on input "Select an option" at bounding box center [202, 111] width 7 height 7
click at [206, 114] on span "Select an option" at bounding box center [202, 111] width 7 height 7
click at [206, 114] on input "Select an option" at bounding box center [202, 111] width 7 height 7
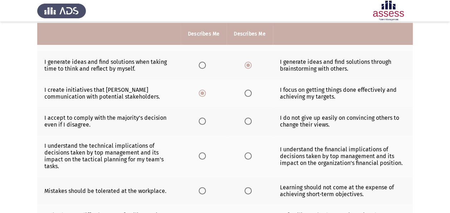
scroll to position [120, 0]
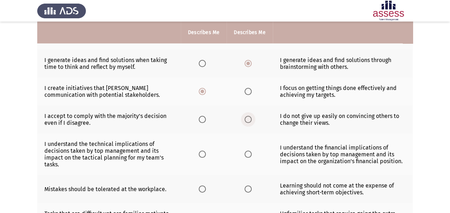
click at [250, 119] on span "Select an option" at bounding box center [248, 119] width 7 height 7
click at [250, 119] on input "Select an option" at bounding box center [248, 119] width 7 height 7
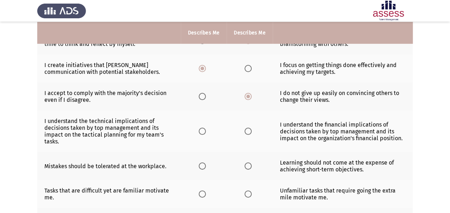
scroll to position [144, 0]
click at [202, 131] on span "Select an option" at bounding box center [202, 130] width 7 height 7
click at [202, 131] on input "Select an option" at bounding box center [202, 130] width 7 height 7
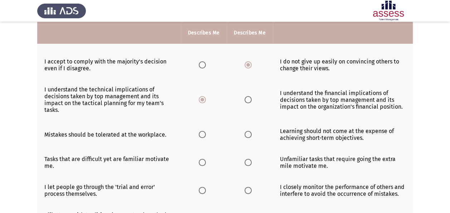
scroll to position [175, 0]
click at [206, 131] on span "Select an option" at bounding box center [202, 133] width 7 height 7
click at [206, 131] on input "Select an option" at bounding box center [202, 133] width 7 height 7
click at [245, 131] on span "Select an option" at bounding box center [248, 133] width 7 height 7
click at [245, 131] on input "Select an option" at bounding box center [248, 133] width 7 height 7
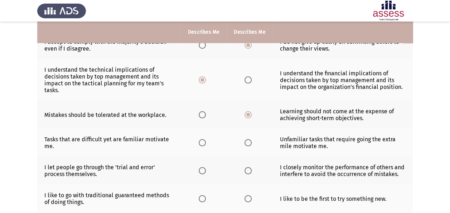
scroll to position [194, 0]
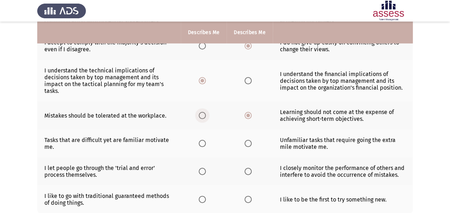
click at [205, 114] on span "Select an option" at bounding box center [202, 115] width 7 height 7
click at [205, 114] on input "Select an option" at bounding box center [202, 115] width 7 height 7
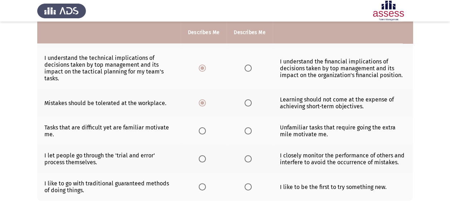
scroll to position [207, 0]
click at [205, 127] on span "Select an option" at bounding box center [202, 130] width 7 height 7
click at [205, 127] on input "Select an option" at bounding box center [202, 130] width 7 height 7
click at [247, 127] on span "Select an option" at bounding box center [248, 130] width 7 height 7
click at [247, 127] on input "Select an option" at bounding box center [248, 130] width 7 height 7
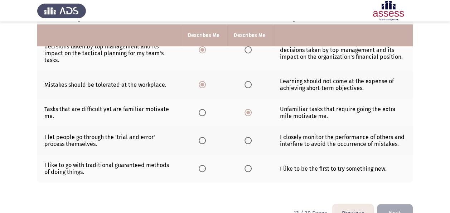
scroll to position [231, 0]
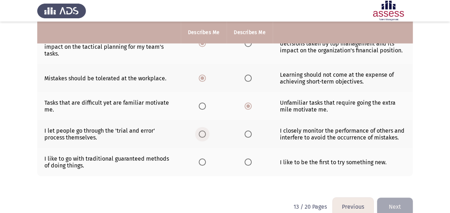
click at [203, 130] on span "Select an option" at bounding box center [202, 133] width 7 height 7
click at [203, 130] on input "Select an option" at bounding box center [202, 133] width 7 height 7
click at [256, 156] on th at bounding box center [250, 162] width 46 height 28
click at [249, 159] on span "Select an option" at bounding box center [248, 161] width 7 height 7
click at [249, 159] on input "Select an option" at bounding box center [248, 161] width 7 height 7
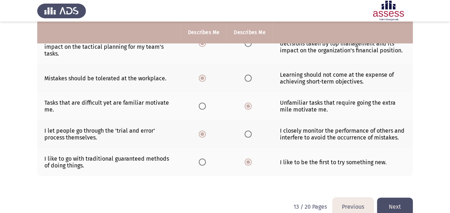
click at [388, 207] on button "Next" at bounding box center [395, 206] width 36 height 18
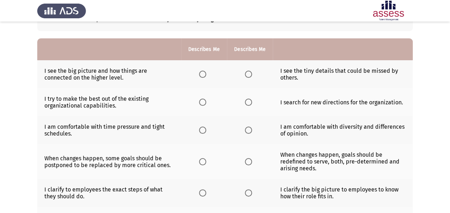
scroll to position [54, 0]
click at [203, 74] on span "Select an option" at bounding box center [202, 73] width 7 height 7
click at [203, 74] on input "Select an option" at bounding box center [202, 73] width 7 height 7
click at [200, 105] on th at bounding box center [204, 102] width 46 height 28
click at [204, 100] on span "Select an option" at bounding box center [202, 101] width 7 height 7
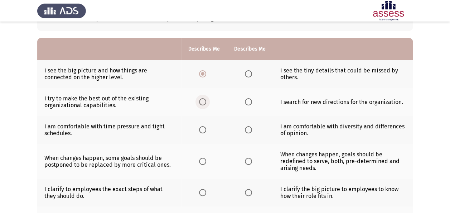
click at [204, 100] on input "Select an option" at bounding box center [202, 101] width 7 height 7
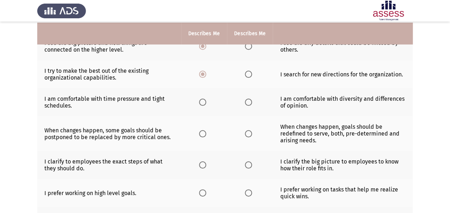
scroll to position [83, 0]
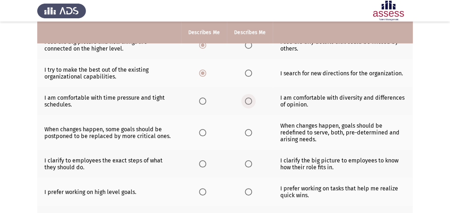
click at [251, 101] on span "Select an option" at bounding box center [248, 100] width 7 height 7
click at [251, 101] on input "Select an option" at bounding box center [248, 100] width 7 height 7
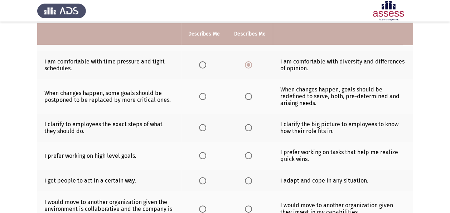
scroll to position [122, 0]
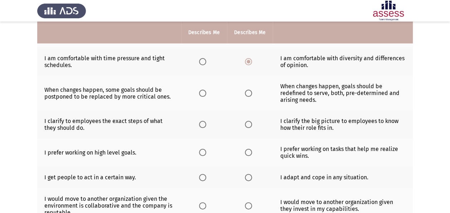
click at [243, 88] on th at bounding box center [250, 93] width 46 height 35
click at [249, 92] on span "Select an option" at bounding box center [248, 93] width 7 height 7
click at [249, 92] on input "Select an option" at bounding box center [248, 93] width 7 height 7
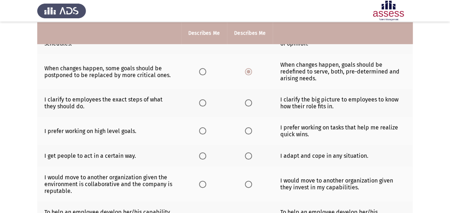
scroll to position [144, 0]
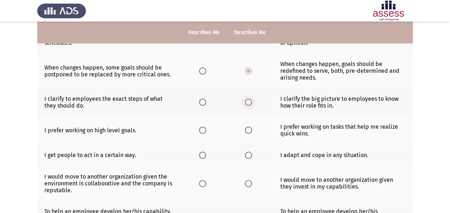
click at [246, 99] on span "Select an option" at bounding box center [248, 102] width 7 height 7
click at [246, 99] on input "Select an option" at bounding box center [248, 102] width 7 height 7
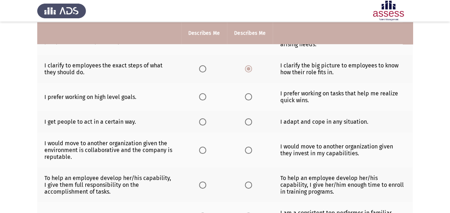
scroll to position [178, 0]
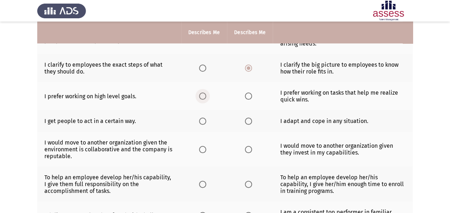
click at [205, 97] on span "Select an option" at bounding box center [202, 95] width 7 height 7
click at [205, 97] on input "Select an option" at bounding box center [202, 95] width 7 height 7
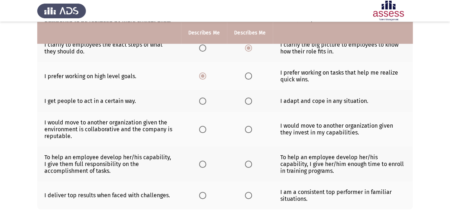
scroll to position [199, 0]
click at [205, 97] on span "Select an option" at bounding box center [202, 100] width 7 height 7
click at [205, 97] on input "Select an option" at bounding box center [202, 100] width 7 height 7
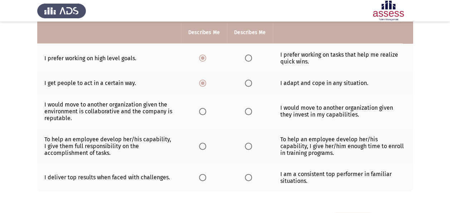
scroll to position [217, 0]
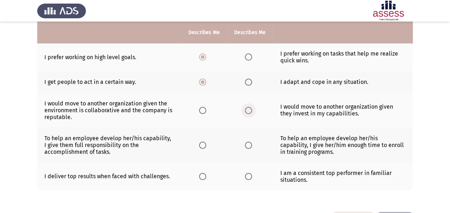
click at [252, 108] on label "Select an option" at bounding box center [250, 110] width 10 height 7
click at [252, 108] on input "Select an option" at bounding box center [248, 110] width 7 height 7
click at [246, 142] on span "Select an option" at bounding box center [248, 145] width 7 height 7
click at [246, 142] on input "Select an option" at bounding box center [248, 145] width 7 height 7
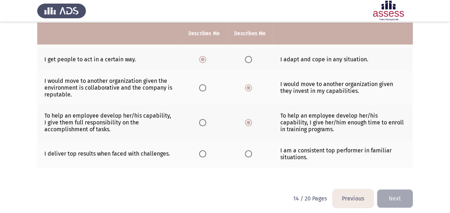
scroll to position [242, 0]
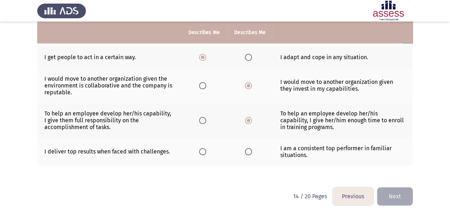
click at [212, 150] on th at bounding box center [204, 152] width 46 height 28
click at [206, 149] on span "Select an option" at bounding box center [202, 151] width 7 height 7
click at [206, 149] on input "Select an option" at bounding box center [202, 151] width 7 height 7
click at [387, 192] on button "Next" at bounding box center [395, 196] width 36 height 18
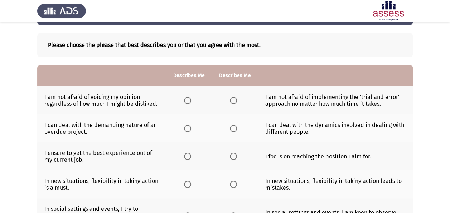
scroll to position [28, 0]
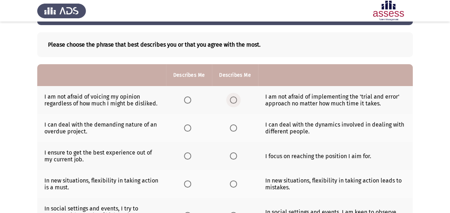
click at [233, 100] on span "Select an option" at bounding box center [233, 99] width 7 height 7
click at [233, 100] on input "Select an option" at bounding box center [233, 99] width 7 height 7
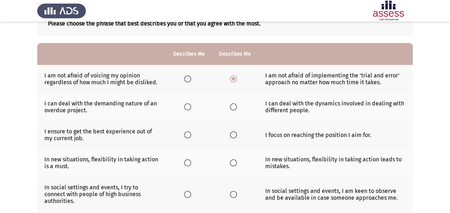
scroll to position [50, 0]
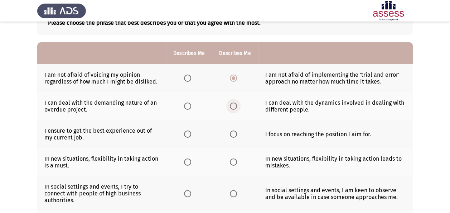
click at [231, 105] on span "Select an option" at bounding box center [233, 105] width 7 height 7
click at [231, 105] on input "Select an option" at bounding box center [233, 105] width 7 height 7
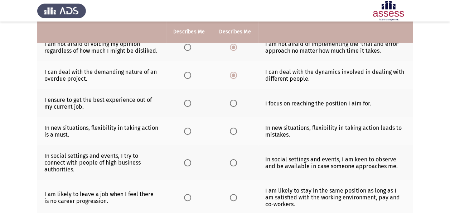
scroll to position [81, 0]
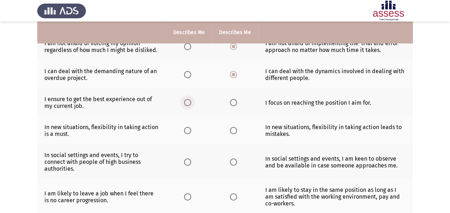
click at [188, 104] on span "Select an option" at bounding box center [187, 102] width 7 height 7
click at [188, 104] on input "Select an option" at bounding box center [187, 102] width 7 height 7
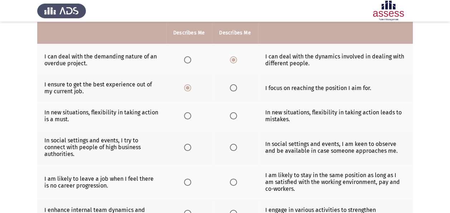
scroll to position [96, 0]
click at [188, 116] on span "Select an option" at bounding box center [187, 115] width 7 height 7
click at [188, 116] on input "Select an option" at bounding box center [187, 115] width 7 height 7
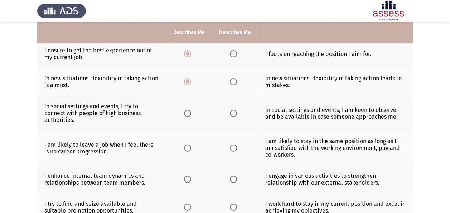
scroll to position [130, 0]
click at [188, 114] on span "Select an option" at bounding box center [187, 112] width 7 height 7
click at [188, 114] on input "Select an option" at bounding box center [187, 112] width 7 height 7
click at [228, 109] on th at bounding box center [235, 112] width 46 height 35
click at [233, 110] on span "Select an option" at bounding box center [233, 112] width 7 height 7
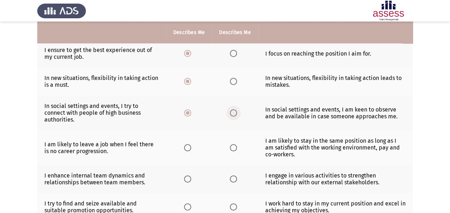
click at [233, 110] on input "Select an option" at bounding box center [233, 112] width 7 height 7
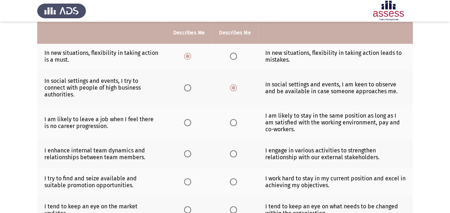
scroll to position [156, 0]
click at [188, 121] on span "Select an option" at bounding box center [187, 122] width 7 height 7
click at [188, 121] on input "Select an option" at bounding box center [187, 122] width 7 height 7
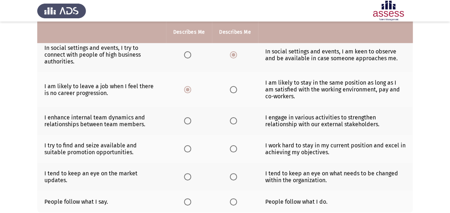
scroll to position [189, 0]
click at [190, 147] on span "Select an option" at bounding box center [187, 148] width 7 height 7
click at [190, 147] on input "Select an option" at bounding box center [187, 148] width 7 height 7
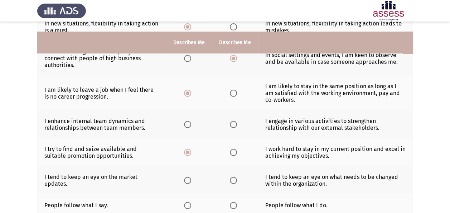
scroll to position [182, 0]
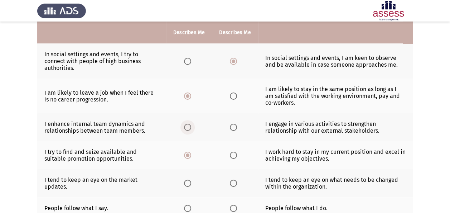
click at [191, 128] on span "Select an option" at bounding box center [187, 127] width 7 height 7
click at [191, 128] on input "Select an option" at bounding box center [187, 127] width 7 height 7
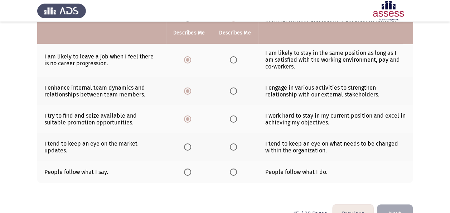
scroll to position [219, 0]
click at [234, 143] on span "Select an option" at bounding box center [233, 146] width 7 height 7
click at [234, 143] on input "Select an option" at bounding box center [233, 146] width 7 height 7
click at [234, 171] on span "Select an option" at bounding box center [233, 171] width 7 height 7
click at [234, 171] on input "Select an option" at bounding box center [233, 171] width 7 height 7
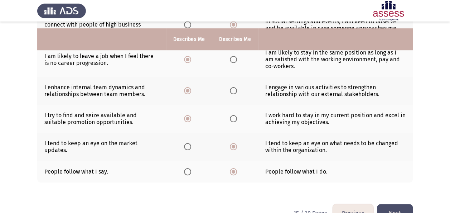
scroll to position [235, 0]
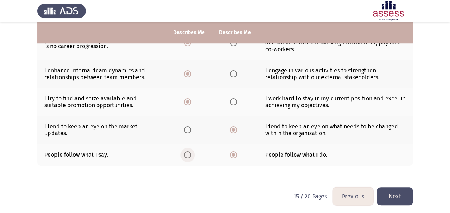
click at [192, 151] on label "Select an option" at bounding box center [189, 154] width 10 height 7
click at [191, 151] on input "Select an option" at bounding box center [187, 154] width 7 height 7
click at [235, 152] on span "Select an option" at bounding box center [233, 154] width 7 height 7
click at [235, 152] on input "Select an option" at bounding box center [233, 154] width 7 height 7
click at [399, 191] on button "Next" at bounding box center [395, 196] width 36 height 18
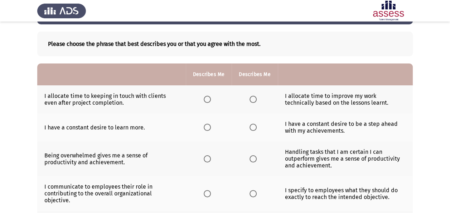
scroll to position [30, 0]
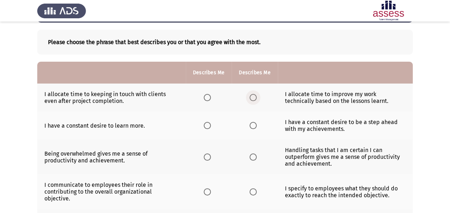
click at [251, 97] on span "Select an option" at bounding box center [253, 97] width 7 height 7
click at [251, 97] on input "Select an option" at bounding box center [253, 97] width 7 height 7
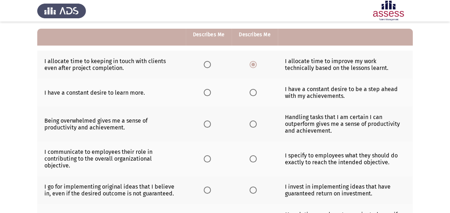
scroll to position [66, 0]
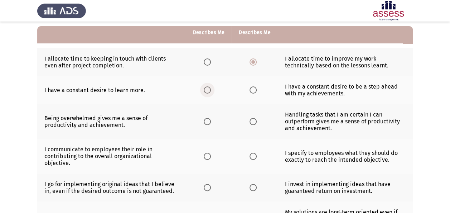
click at [209, 89] on span "Select an option" at bounding box center [207, 89] width 7 height 7
click at [209, 89] on input "Select an option" at bounding box center [207, 89] width 7 height 7
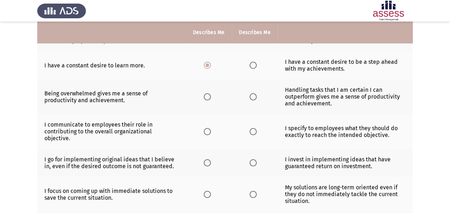
scroll to position [91, 0]
click at [207, 93] on span "Select an option" at bounding box center [207, 96] width 7 height 7
click at [207, 93] on input "Select an option" at bounding box center [207, 96] width 7 height 7
click at [256, 95] on span "Select an option" at bounding box center [253, 96] width 7 height 7
click at [256, 95] on input "Select an option" at bounding box center [253, 96] width 7 height 7
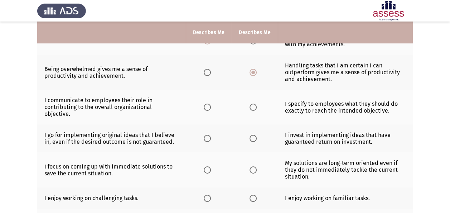
scroll to position [115, 0]
click at [212, 103] on label "Select an option" at bounding box center [209, 106] width 10 height 7
click at [211, 103] on input "Select an option" at bounding box center [207, 106] width 7 height 7
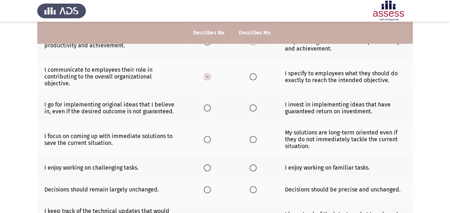
scroll to position [146, 0]
click at [253, 104] on span "Select an option" at bounding box center [253, 107] width 7 height 7
click at [253, 104] on input "Select an option" at bounding box center [253, 107] width 7 height 7
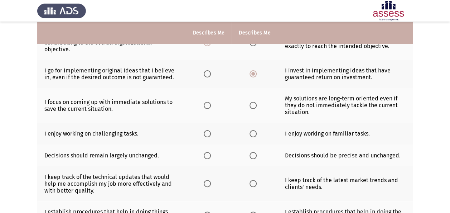
scroll to position [180, 0]
click at [205, 101] on span "Select an option" at bounding box center [207, 104] width 7 height 7
click at [205, 101] on input "Select an option" at bounding box center [207, 104] width 7 height 7
click at [256, 101] on span "Select an option" at bounding box center [253, 104] width 7 height 7
click at [256, 101] on input "Select an option" at bounding box center [253, 104] width 7 height 7
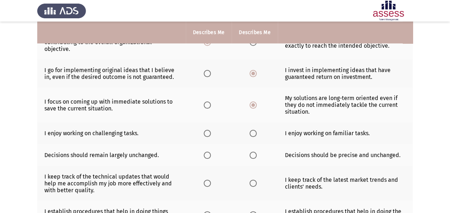
click at [209, 130] on span "Select an option" at bounding box center [207, 133] width 7 height 7
click at [209, 130] on input "Select an option" at bounding box center [207, 133] width 7 height 7
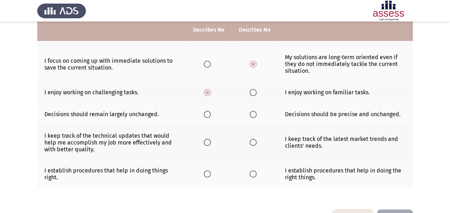
scroll to position [221, 0]
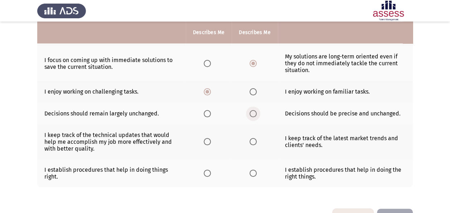
click at [254, 110] on span "Select an option" at bounding box center [253, 113] width 7 height 7
click at [254, 110] on input "Select an option" at bounding box center [253, 113] width 7 height 7
click at [209, 110] on span "Select an option" at bounding box center [207, 113] width 7 height 7
click at [209, 110] on input "Select an option" at bounding box center [207, 113] width 7 height 7
click at [257, 110] on label "Select an option" at bounding box center [255, 113] width 10 height 7
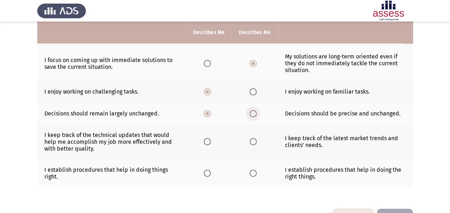
click at [257, 110] on input "Select an option" at bounding box center [253, 113] width 7 height 7
click at [205, 110] on span "Select an option" at bounding box center [207, 113] width 7 height 7
click at [205, 110] on input "Select an option" at bounding box center [207, 113] width 7 height 7
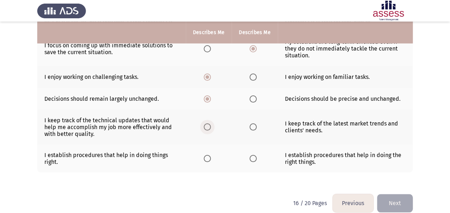
click at [209, 123] on span "Select an option" at bounding box center [207, 126] width 7 height 7
click at [209, 123] on input "Select an option" at bounding box center [207, 126] width 7 height 7
click at [209, 155] on span "Select an option" at bounding box center [207, 158] width 7 height 7
click at [209, 155] on input "Select an option" at bounding box center [207, 158] width 7 height 7
click at [396, 194] on button "Next" at bounding box center [395, 203] width 36 height 18
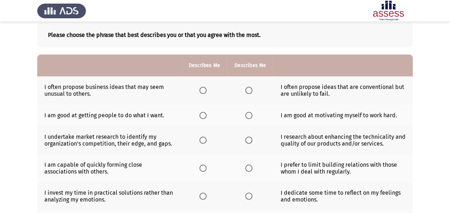
scroll to position [38, 0]
click at [203, 89] on span "Select an option" at bounding box center [203, 89] width 7 height 7
click at [203, 89] on input "Select an option" at bounding box center [203, 89] width 7 height 7
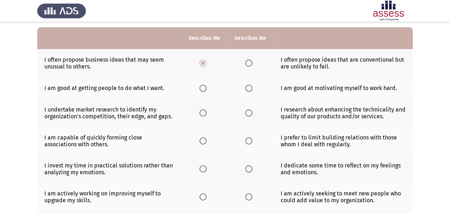
scroll to position [65, 0]
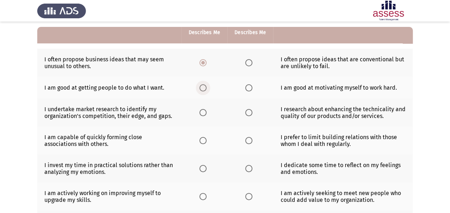
click at [203, 84] on span "Select an option" at bounding box center [203, 87] width 7 height 7
click at [203, 84] on input "Select an option" at bounding box center [203, 87] width 7 height 7
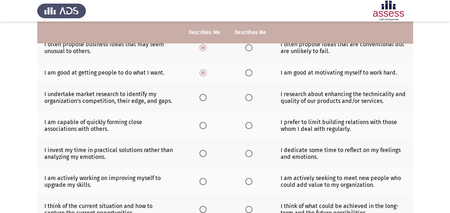
scroll to position [83, 0]
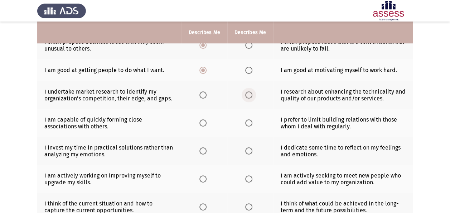
click at [251, 94] on span "Select an option" at bounding box center [248, 94] width 7 height 7
click at [251, 94] on input "Select an option" at bounding box center [248, 94] width 7 height 7
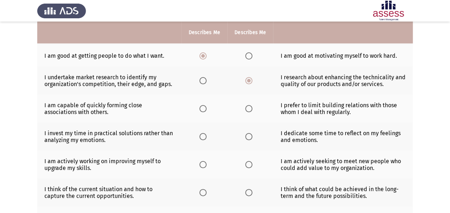
scroll to position [99, 0]
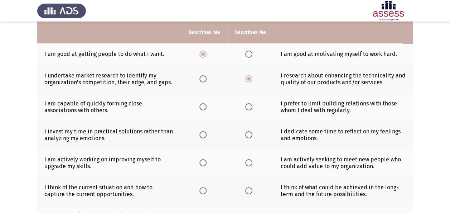
click at [208, 82] on th at bounding box center [205, 79] width 46 height 28
click at [202, 79] on span "Select an option" at bounding box center [203, 78] width 7 height 7
click at [202, 79] on input "Select an option" at bounding box center [203, 78] width 7 height 7
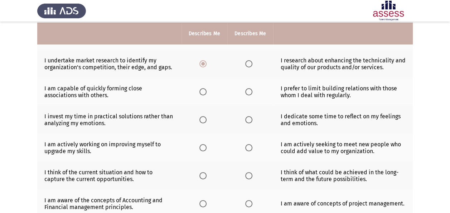
scroll to position [115, 0]
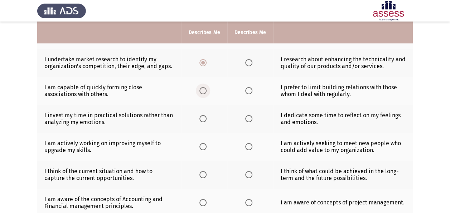
click at [205, 93] on span "Select an option" at bounding box center [203, 90] width 7 height 7
click at [205, 93] on input "Select an option" at bounding box center [203, 90] width 7 height 7
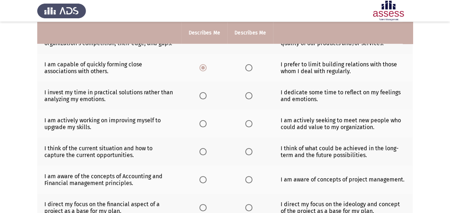
scroll to position [138, 0]
click at [250, 92] on span "Select an option" at bounding box center [248, 95] width 7 height 7
click at [250, 92] on input "Select an option" at bounding box center [248, 95] width 7 height 7
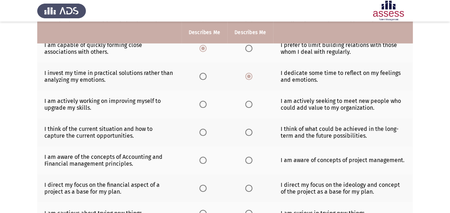
scroll to position [158, 0]
click at [205, 101] on span "Select an option" at bounding box center [203, 103] width 7 height 7
click at [205, 101] on input "Select an option" at bounding box center [203, 103] width 7 height 7
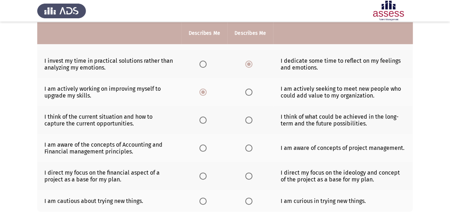
scroll to position [173, 0]
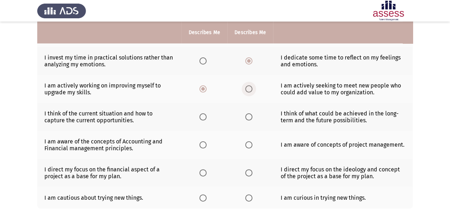
click at [250, 90] on span "Select an option" at bounding box center [248, 88] width 7 height 7
click at [250, 90] on input "Select an option" at bounding box center [248, 88] width 7 height 7
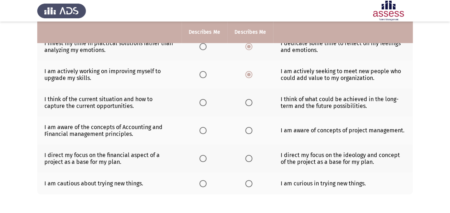
scroll to position [188, 0]
click at [209, 98] on label "Select an option" at bounding box center [205, 101] width 10 height 7
click at [207, 98] on input "Select an option" at bounding box center [203, 101] width 7 height 7
click at [254, 98] on label "Select an option" at bounding box center [250, 101] width 10 height 7
click at [253, 98] on input "Select an option" at bounding box center [248, 101] width 7 height 7
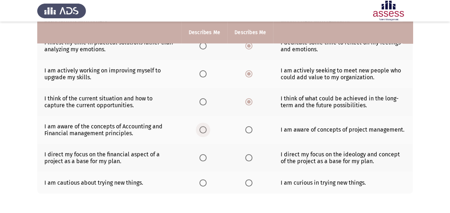
click at [203, 126] on span "Select an option" at bounding box center [203, 129] width 7 height 7
click at [203, 126] on input "Select an option" at bounding box center [203, 129] width 7 height 7
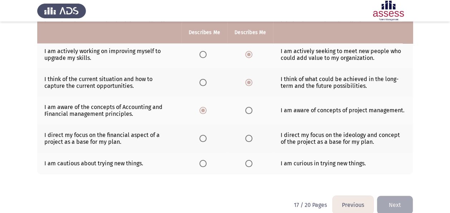
scroll to position [216, 0]
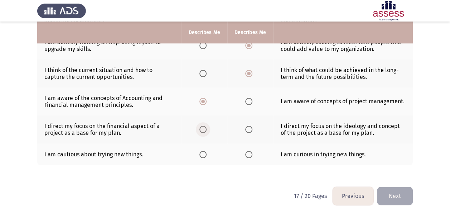
click at [203, 127] on span "Select an option" at bounding box center [203, 129] width 7 height 7
click at [203, 127] on input "Select an option" at bounding box center [203, 129] width 7 height 7
click at [249, 151] on span "Select an option" at bounding box center [248, 154] width 7 height 7
click at [249, 151] on input "Select an option" at bounding box center [248, 154] width 7 height 7
click at [399, 192] on button "Next" at bounding box center [395, 196] width 36 height 18
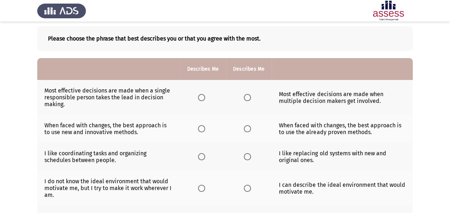
scroll to position [34, 0]
click at [249, 96] on span "Select an option" at bounding box center [247, 97] width 7 height 7
click at [249, 96] on input "Select an option" at bounding box center [247, 97] width 7 height 7
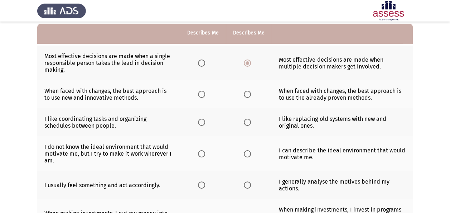
scroll to position [69, 0]
click at [202, 94] on span "Select an option" at bounding box center [201, 93] width 7 height 7
click at [202, 94] on input "Select an option" at bounding box center [201, 93] width 7 height 7
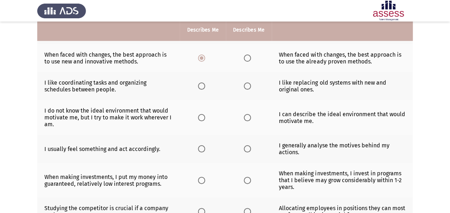
scroll to position [105, 0]
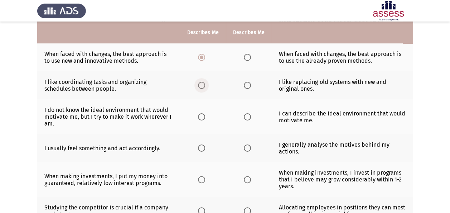
click at [205, 82] on span "Select an option" at bounding box center [201, 85] width 7 height 7
click at [205, 82] on input "Select an option" at bounding box center [201, 85] width 7 height 7
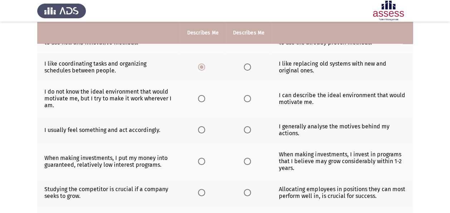
scroll to position [124, 0]
click at [200, 97] on span "Select an option" at bounding box center [201, 98] width 7 height 7
click at [200, 97] on input "Select an option" at bounding box center [201, 98] width 7 height 7
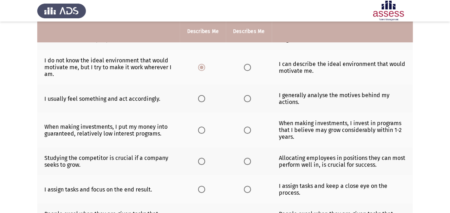
scroll to position [157, 0]
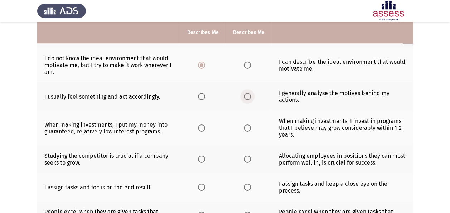
click at [251, 95] on label "Select an option" at bounding box center [249, 96] width 10 height 7
click at [251, 95] on input "Select an option" at bounding box center [247, 96] width 7 height 7
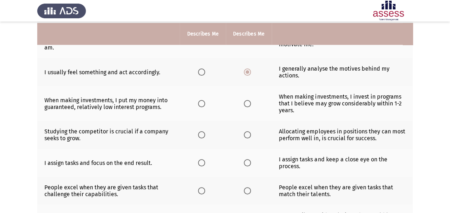
scroll to position [183, 0]
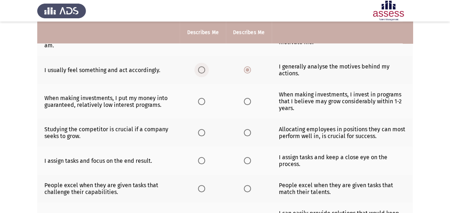
click at [201, 68] on span "Select an option" at bounding box center [201, 69] width 7 height 7
click at [201, 68] on input "Select an option" at bounding box center [201, 69] width 7 height 7
click at [247, 100] on span "Select an option" at bounding box center [247, 101] width 7 height 7
click at [247, 100] on input "Select an option" at bounding box center [247, 101] width 7 height 7
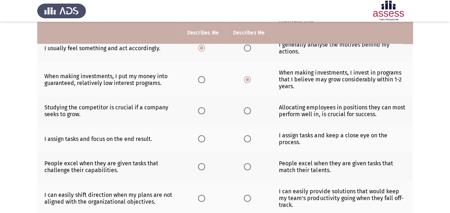
scroll to position [206, 0]
click at [203, 107] on span "Select an option" at bounding box center [201, 110] width 7 height 7
click at [203, 107] on input "Select an option" at bounding box center [201, 110] width 7 height 7
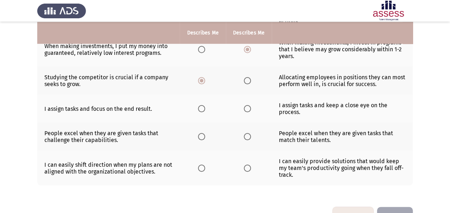
scroll to position [236, 0]
click at [208, 105] on label "Select an option" at bounding box center [203, 108] width 10 height 7
click at [205, 105] on input "Select an option" at bounding box center [201, 108] width 7 height 7
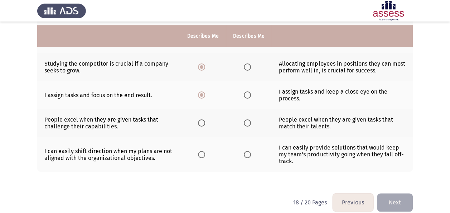
scroll to position [255, 0]
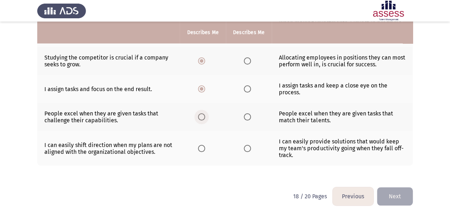
click at [199, 115] on span "Select an option" at bounding box center [201, 116] width 7 height 7
click at [199, 115] on input "Select an option" at bounding box center [201, 116] width 7 height 7
click at [201, 146] on span "Select an option" at bounding box center [201, 148] width 7 height 7
click at [201, 146] on input "Select an option" at bounding box center [201, 148] width 7 height 7
click at [396, 196] on button "Next" at bounding box center [395, 196] width 36 height 18
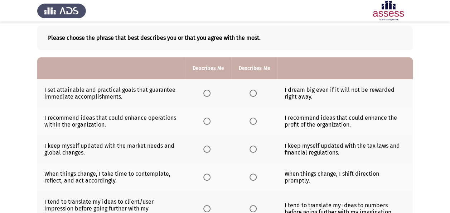
scroll to position [35, 0]
click at [258, 92] on label "Select an option" at bounding box center [255, 92] width 10 height 7
click at [257, 92] on input "Select an option" at bounding box center [253, 92] width 7 height 7
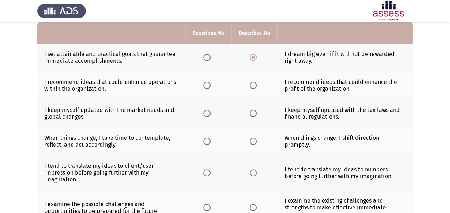
scroll to position [72, 0]
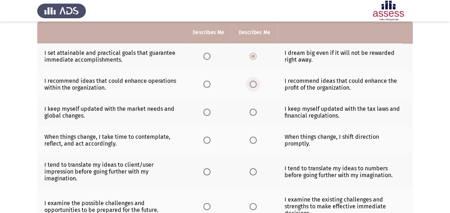
click at [254, 81] on span "Select an option" at bounding box center [253, 84] width 7 height 7
click at [254, 81] on input "Select an option" at bounding box center [253, 84] width 7 height 7
click at [209, 83] on span "Select an option" at bounding box center [206, 84] width 7 height 7
click at [209, 83] on input "Select an option" at bounding box center [206, 84] width 7 height 7
click at [210, 109] on span "Select an option" at bounding box center [206, 112] width 7 height 7
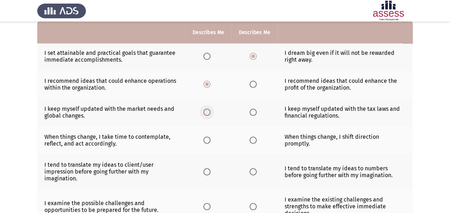
click at [210, 109] on input "Select an option" at bounding box center [206, 112] width 7 height 7
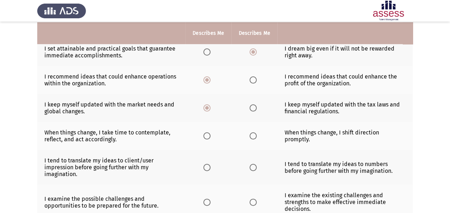
scroll to position [77, 0]
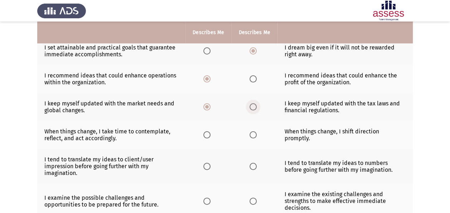
click at [253, 105] on span "Select an option" at bounding box center [253, 106] width 7 height 7
click at [253, 105] on input "Select an option" at bounding box center [253, 106] width 7 height 7
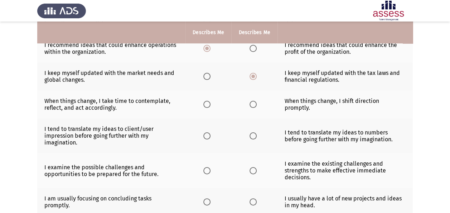
scroll to position [107, 0]
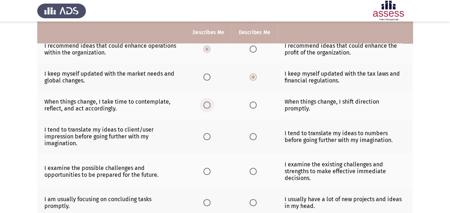
click at [208, 106] on span "Select an option" at bounding box center [206, 104] width 7 height 7
click at [208, 106] on input "Select an option" at bounding box center [206, 104] width 7 height 7
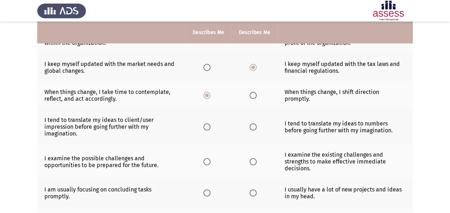
scroll to position [117, 0]
click at [251, 94] on span "Select an option" at bounding box center [253, 94] width 7 height 7
click at [251, 94] on input "Select an option" at bounding box center [253, 94] width 7 height 7
click at [254, 123] on span "Select an option" at bounding box center [253, 126] width 7 height 7
click at [254, 123] on input "Select an option" at bounding box center [253, 126] width 7 height 7
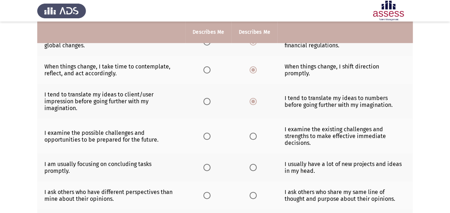
scroll to position [142, 0]
click at [207, 133] on span "Select an option" at bounding box center [206, 135] width 7 height 7
click at [207, 133] on input "Select an option" at bounding box center [206, 135] width 7 height 7
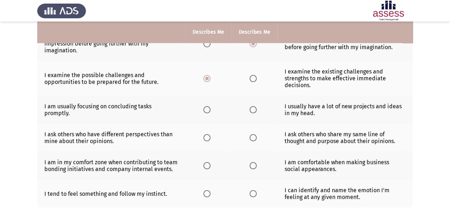
scroll to position [200, 0]
click at [211, 109] on label "Select an option" at bounding box center [208, 109] width 10 height 7
click at [211, 109] on input "Select an option" at bounding box center [206, 109] width 7 height 7
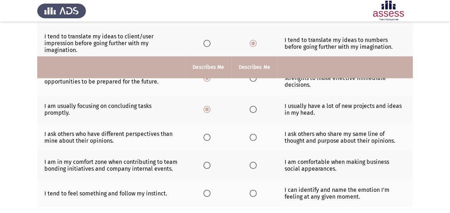
scroll to position [238, 0]
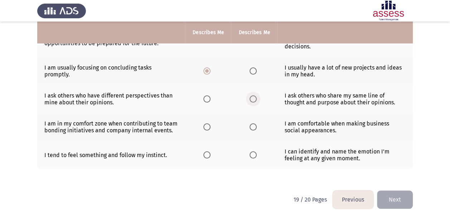
click at [253, 97] on span "Select an option" at bounding box center [253, 98] width 7 height 7
click at [253, 97] on input "Select an option" at bounding box center [253, 98] width 7 height 7
click at [209, 97] on span "Select an option" at bounding box center [206, 98] width 7 height 7
click at [209, 97] on input "Select an option" at bounding box center [206, 98] width 7 height 7
drag, startPoint x: 209, startPoint y: 97, endPoint x: 197, endPoint y: 123, distance: 28.5
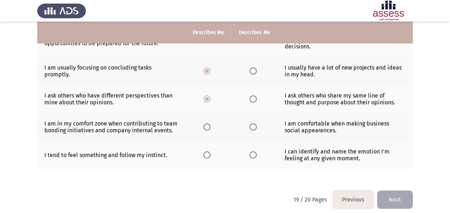
click at [197, 123] on tbody "I set attainable and practical goals that guarantee immediate accomplishments. …" at bounding box center [225, 22] width 376 height 293
click at [255, 126] on span "Select an option" at bounding box center [253, 126] width 7 height 7
click at [255, 126] on input "Select an option" at bounding box center [253, 126] width 7 height 7
click at [207, 152] on span "Select an option" at bounding box center [206, 154] width 7 height 7
click at [207, 152] on input "Select an option" at bounding box center [206, 154] width 7 height 7
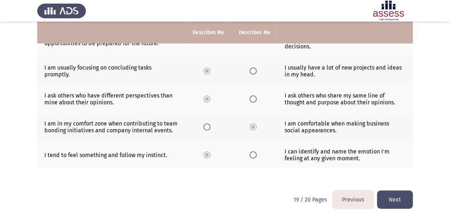
scroll to position [241, 0]
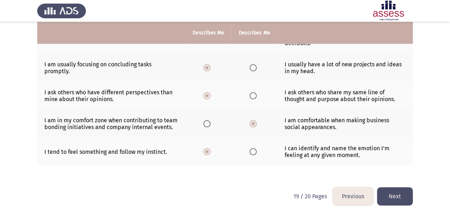
click at [387, 187] on button "Next" at bounding box center [395, 196] width 36 height 18
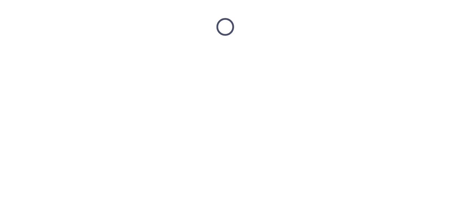
scroll to position [0, 0]
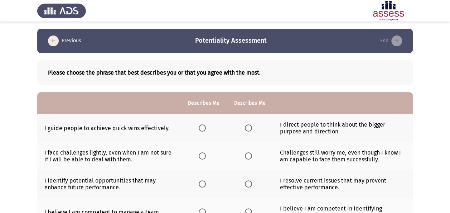
click at [199, 126] on span "Select an option" at bounding box center [202, 127] width 7 height 7
click at [199, 126] on input "Select an option" at bounding box center [202, 127] width 7 height 7
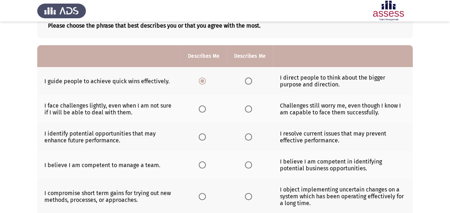
scroll to position [47, 0]
click at [201, 105] on span "Select an option" at bounding box center [202, 108] width 7 height 7
click at [201, 105] on input "Select an option" at bounding box center [202, 108] width 7 height 7
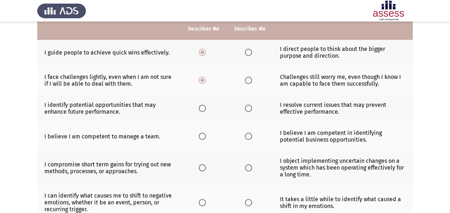
scroll to position [80, 0]
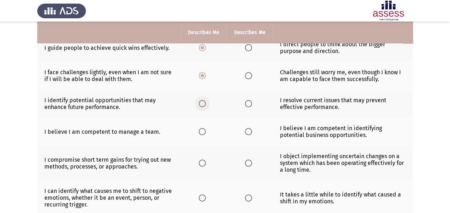
click at [203, 104] on span "Select an option" at bounding box center [202, 103] width 7 height 7
click at [203, 104] on input "Select an option" at bounding box center [202, 103] width 7 height 7
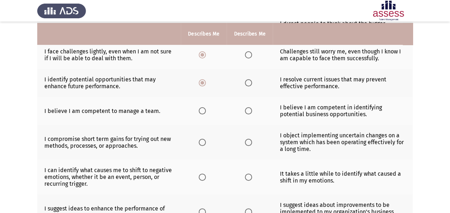
scroll to position [103, 0]
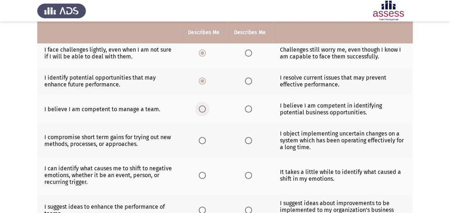
click at [206, 107] on span "Select an option" at bounding box center [202, 108] width 7 height 7
click at [206, 107] on input "Select an option" at bounding box center [202, 108] width 7 height 7
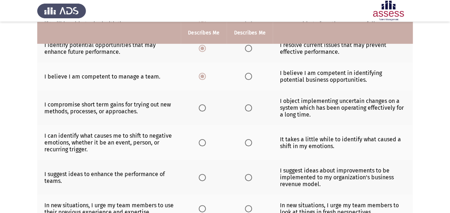
scroll to position [136, 0]
click at [247, 105] on span "Select an option" at bounding box center [248, 107] width 7 height 7
click at [247, 105] on input "Select an option" at bounding box center [248, 107] width 7 height 7
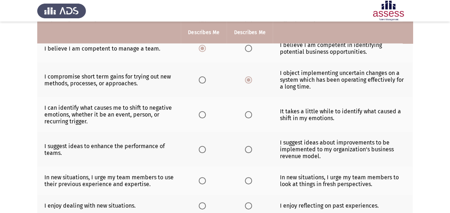
scroll to position [164, 0]
click at [250, 112] on span "Select an option" at bounding box center [248, 114] width 7 height 7
click at [250, 112] on input "Select an option" at bounding box center [248, 114] width 7 height 7
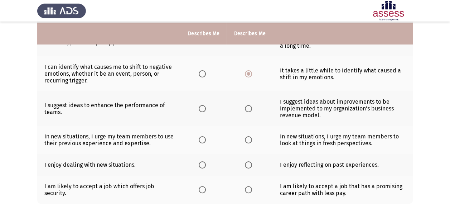
scroll to position [205, 0]
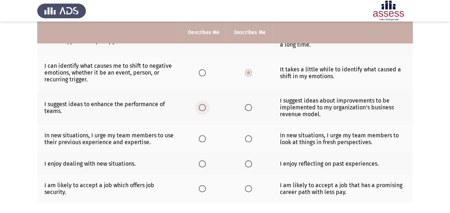
click at [205, 104] on span "Select an option" at bounding box center [202, 107] width 7 height 7
click at [205, 104] on input "Select an option" at bounding box center [202, 107] width 7 height 7
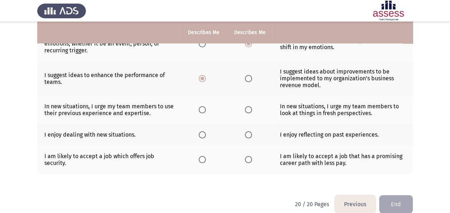
scroll to position [235, 0]
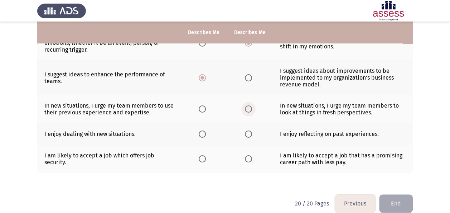
click at [245, 109] on span "Select an option" at bounding box center [248, 108] width 7 height 7
click at [245, 109] on input "Select an option" at bounding box center [248, 108] width 7 height 7
click at [206, 132] on span "Select an option" at bounding box center [202, 133] width 7 height 7
click at [206, 132] on input "Select an option" at bounding box center [202, 133] width 7 height 7
click at [248, 157] on span "Select an option" at bounding box center [248, 158] width 7 height 7
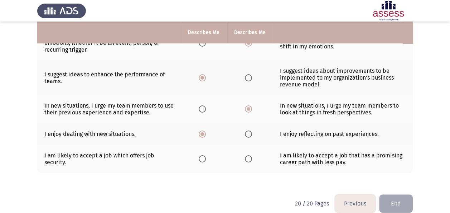
click at [248, 157] on input "Select an option" at bounding box center [248, 158] width 7 height 7
click at [390, 194] on button "End" at bounding box center [396, 203] width 34 height 18
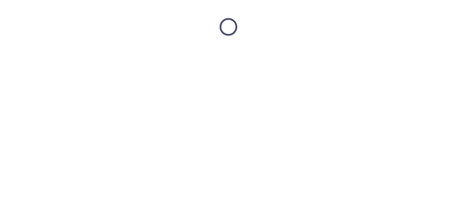
scroll to position [0, 0]
